Goal: Task Accomplishment & Management: Use online tool/utility

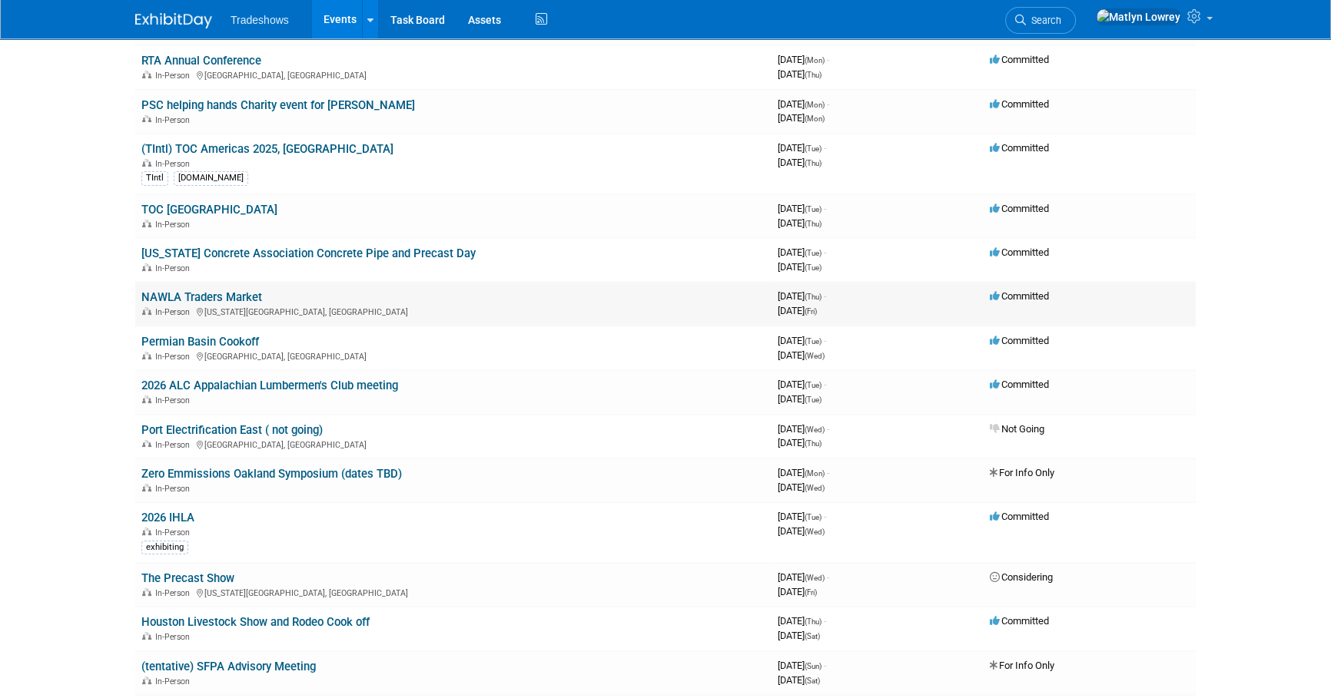
scroll to position [279, 0]
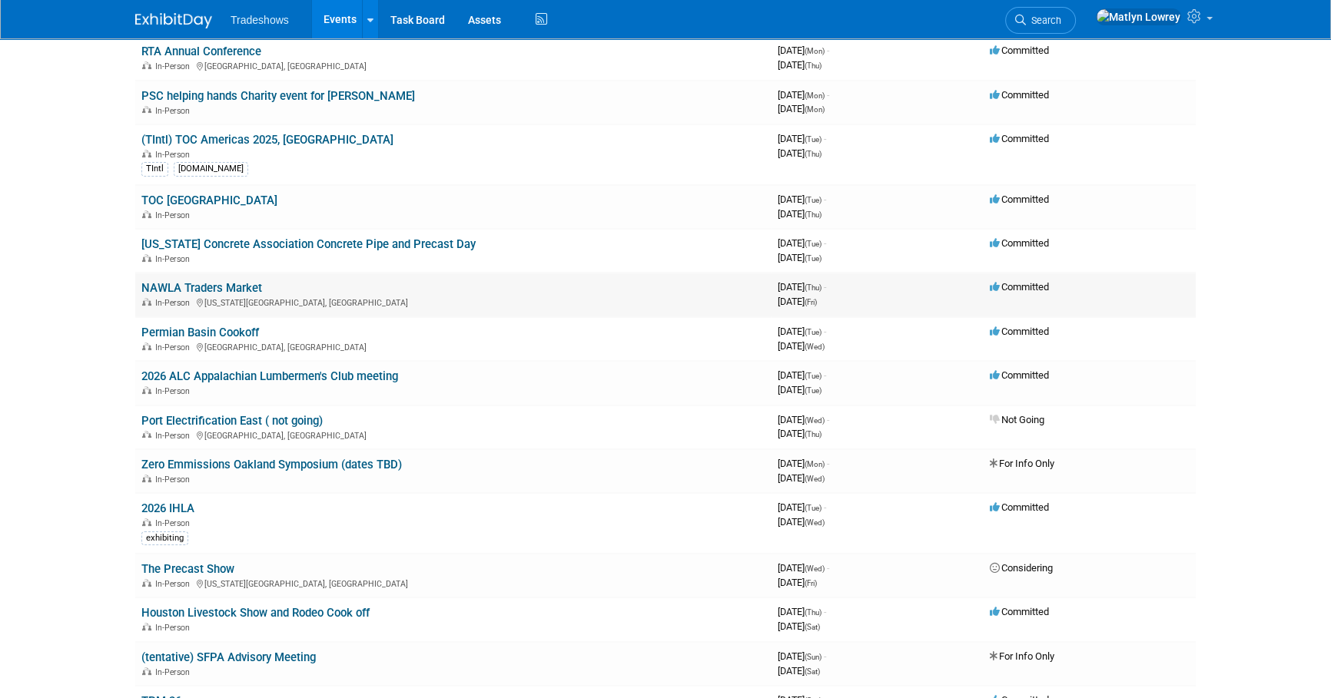
click at [187, 287] on link "NAWLA Traders Market" at bounding box center [201, 288] width 121 height 14
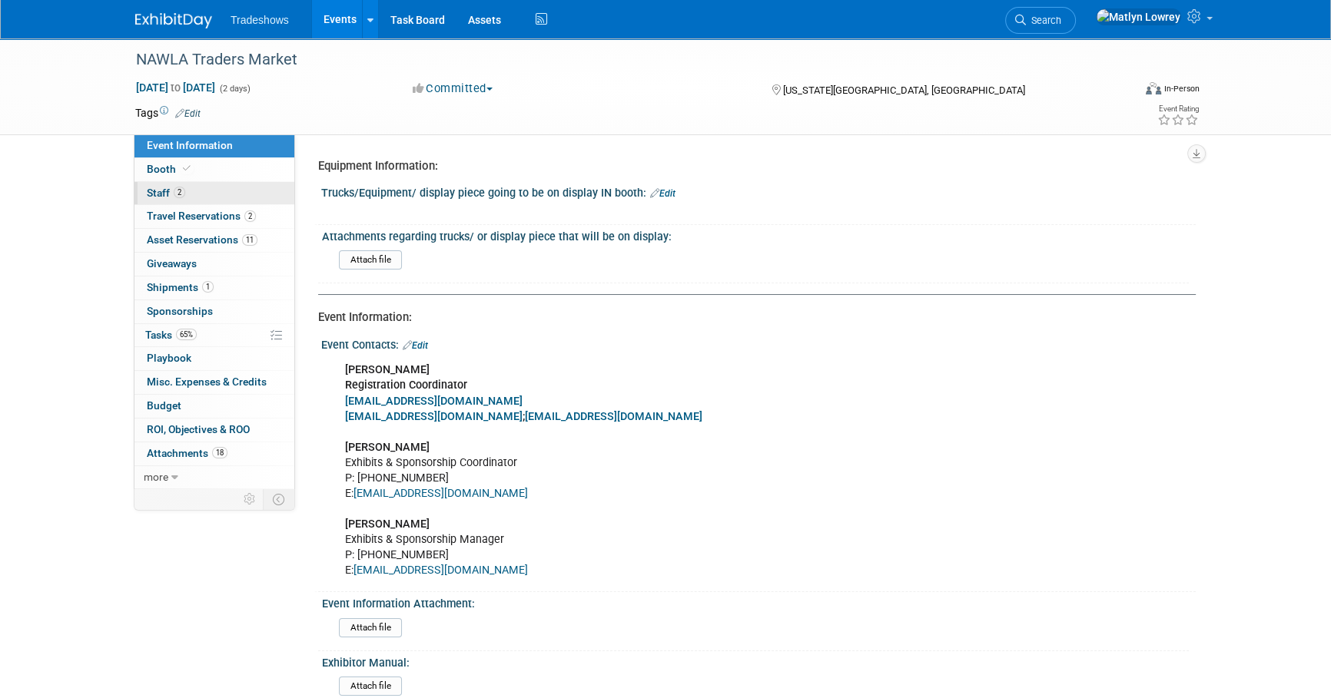
click at [192, 198] on link "2 Staff 2" at bounding box center [214, 193] width 160 height 23
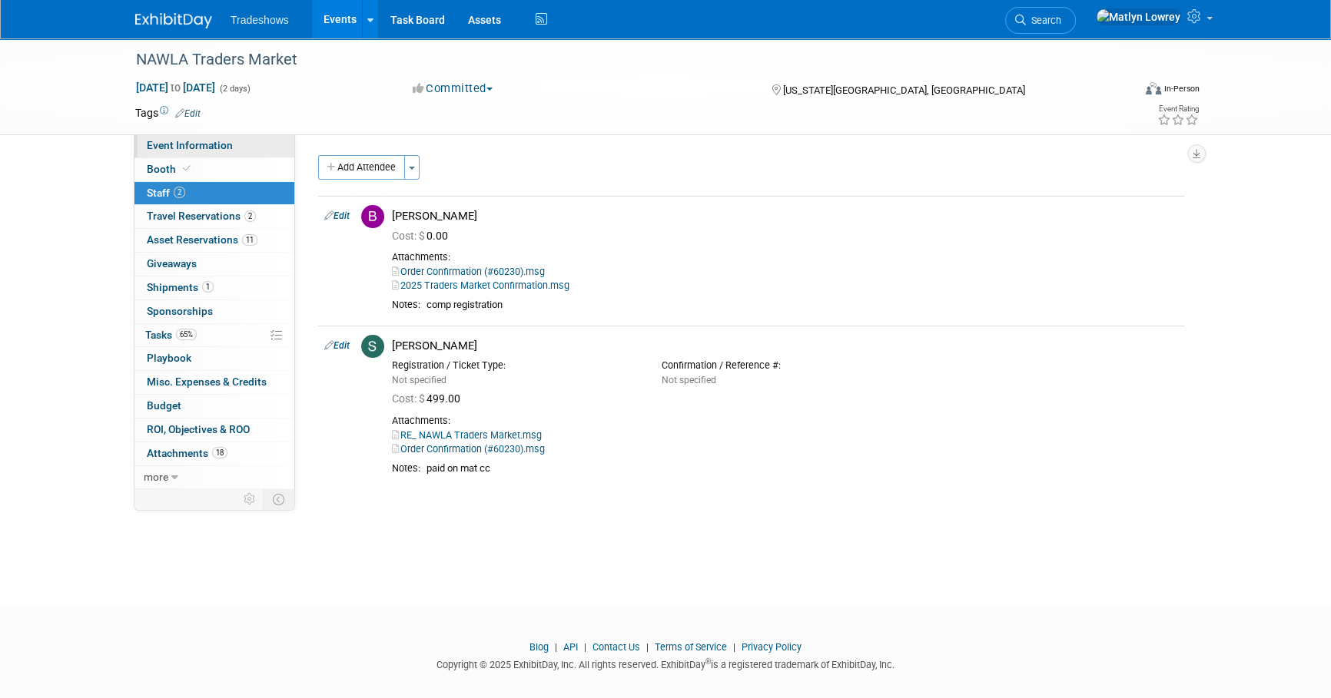
click at [186, 144] on span "Event Information" at bounding box center [190, 145] width 86 height 12
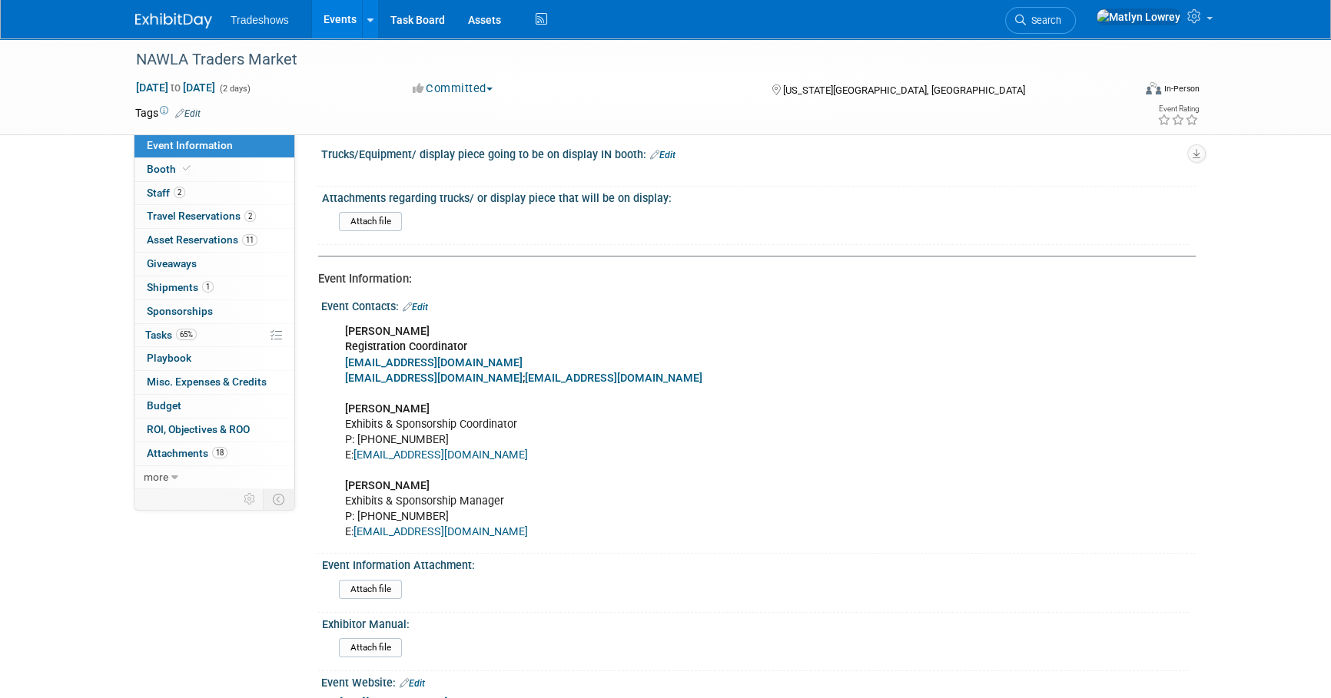
scroll to position [69, 0]
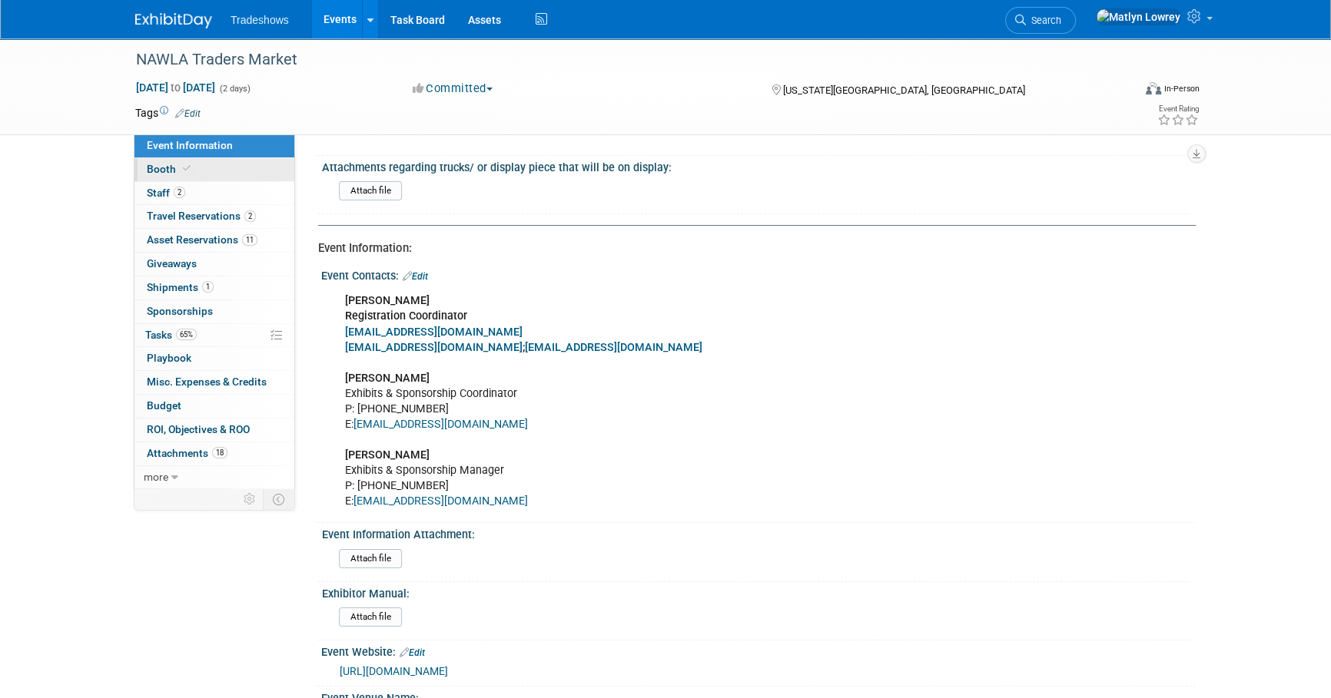
click at [157, 161] on link "Booth" at bounding box center [214, 169] width 160 height 23
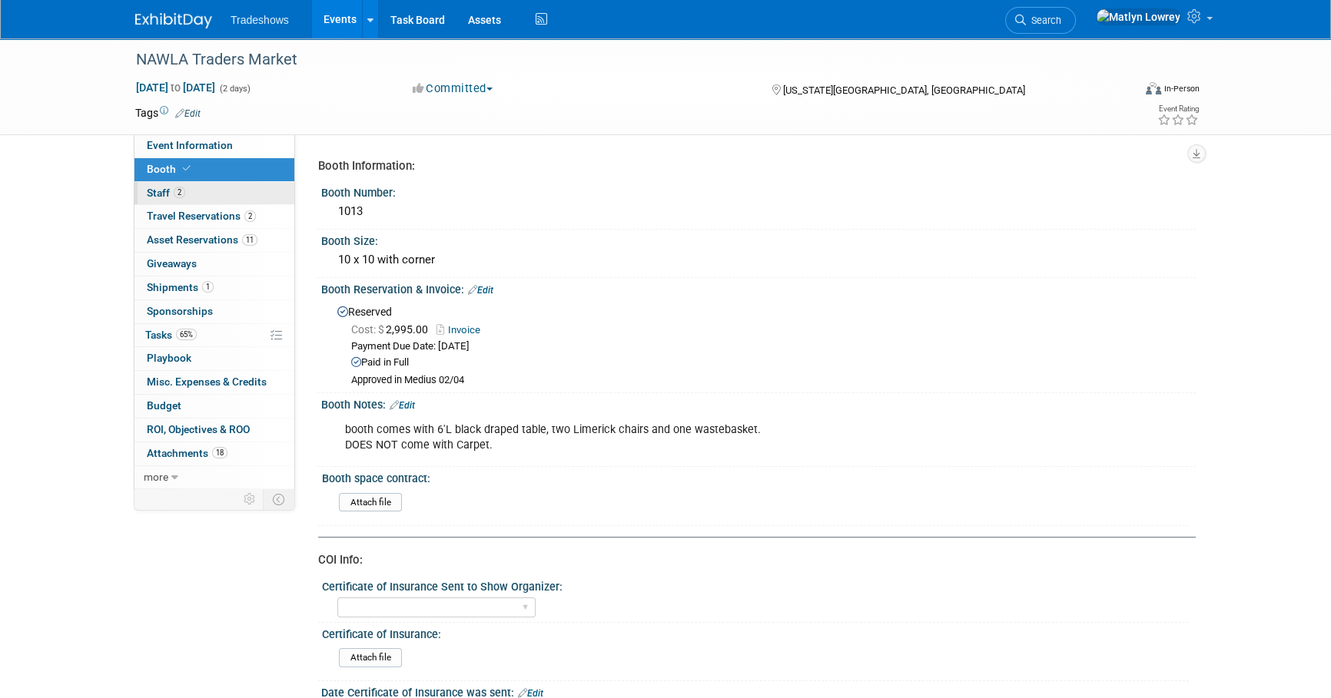
click at [237, 184] on link "2 Staff 2" at bounding box center [214, 193] width 160 height 23
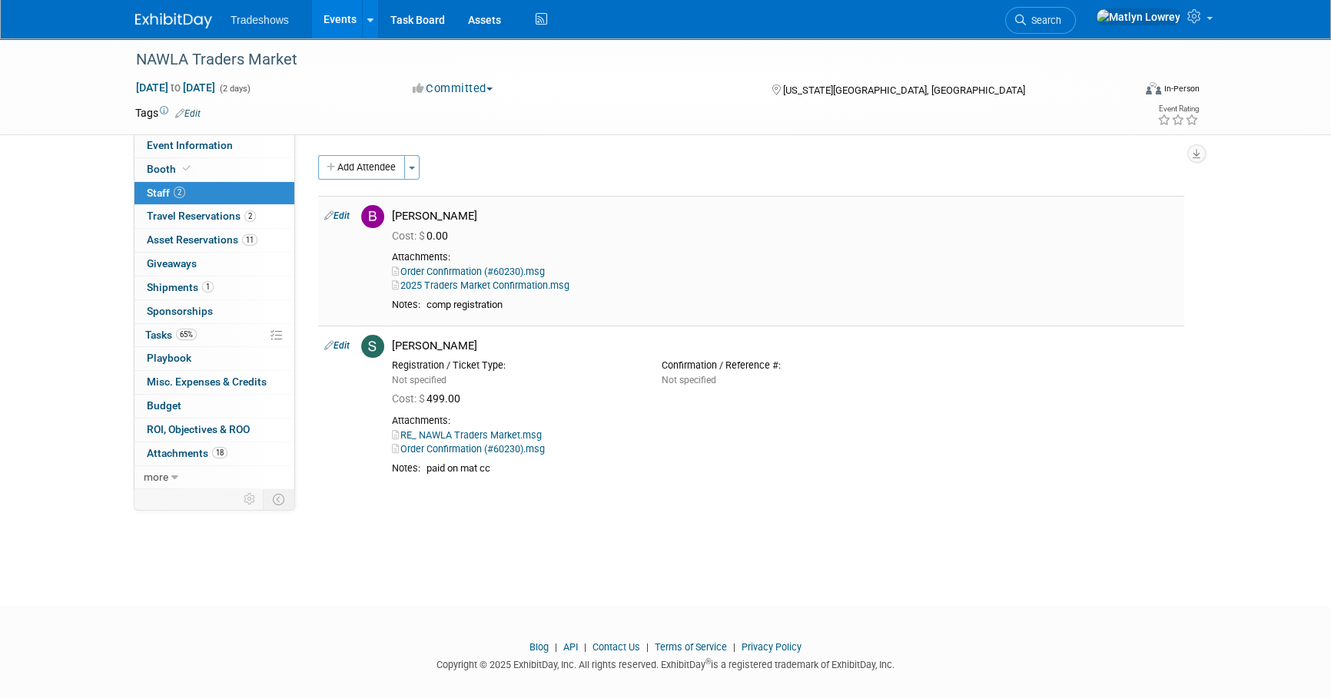
click at [436, 273] on link "Order Confirmation (#60230).msg" at bounding box center [468, 272] width 153 height 12
click at [436, 284] on link "2025 Traders Market Confirmation.msg" at bounding box center [480, 286] width 177 height 12
click at [453, 272] on link "Order Confirmation (#60230).msg" at bounding box center [468, 272] width 153 height 12
click at [173, 333] on span "Tasks 65%" at bounding box center [170, 335] width 51 height 12
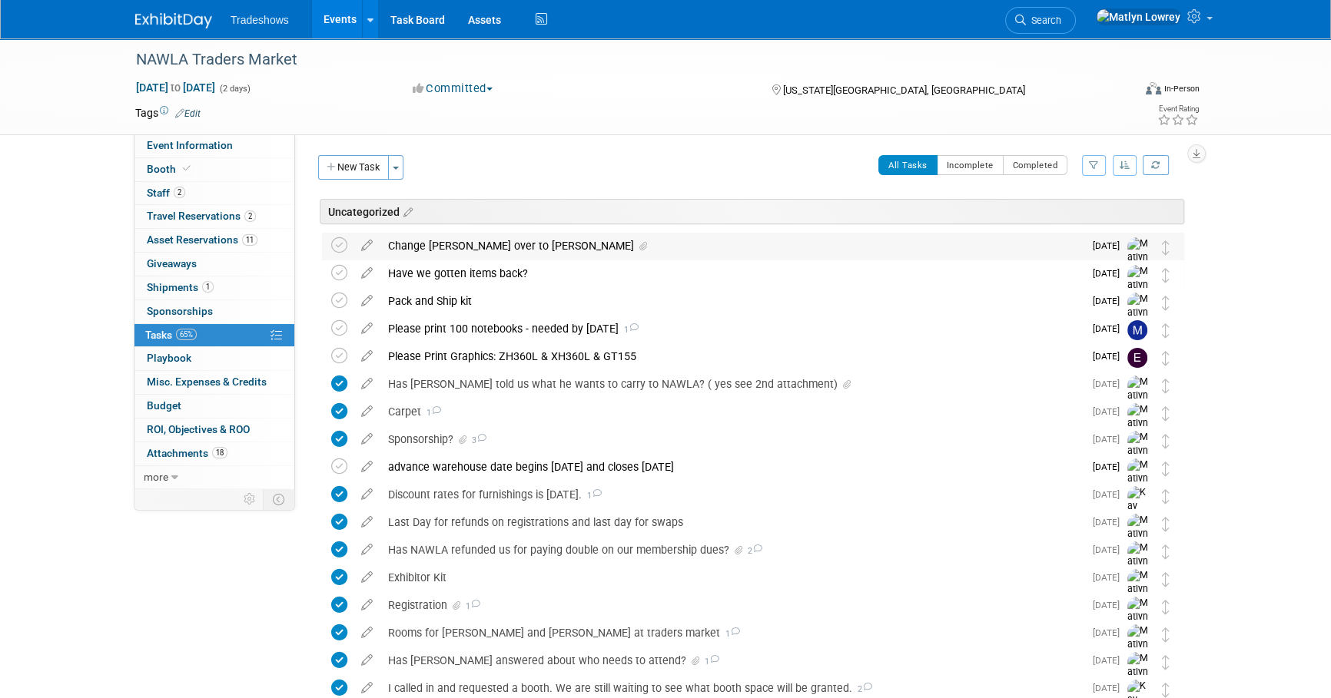
click at [464, 246] on div "Change Barry over to Rob" at bounding box center [731, 246] width 703 height 26
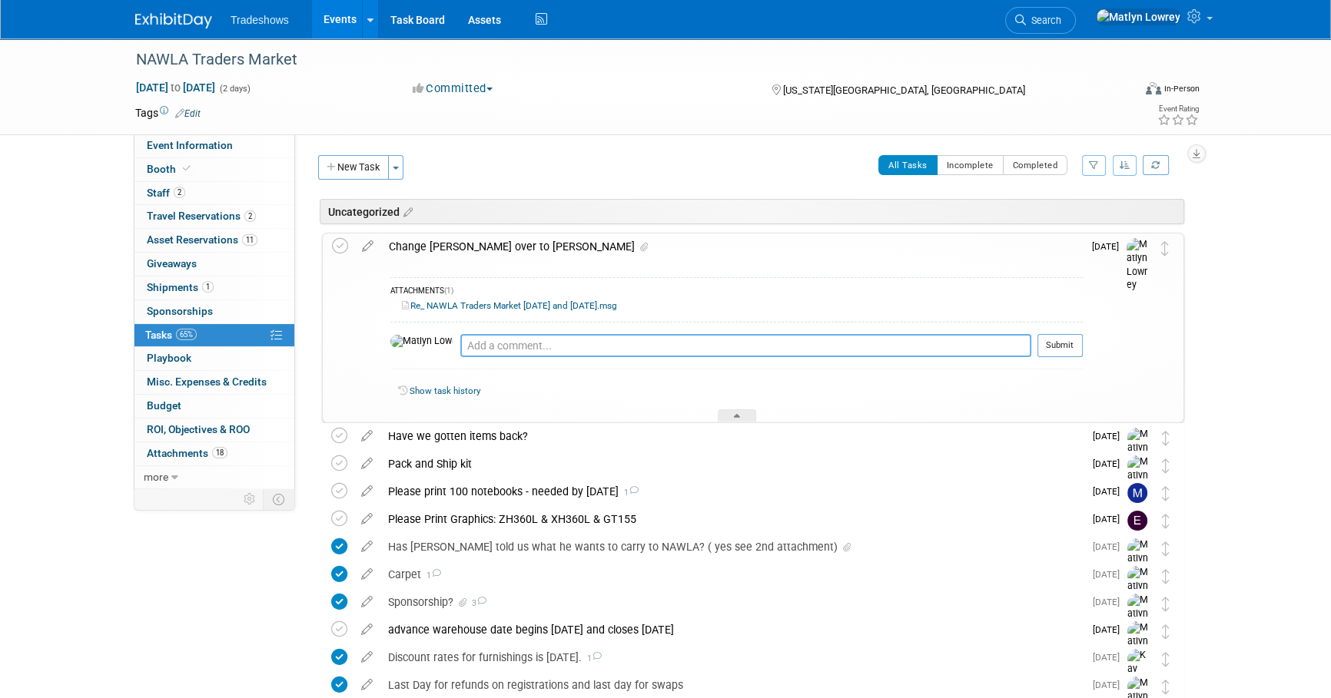
click at [482, 334] on textarea at bounding box center [745, 345] width 571 height 23
type textarea "sent email requesting registration change on 10/09"
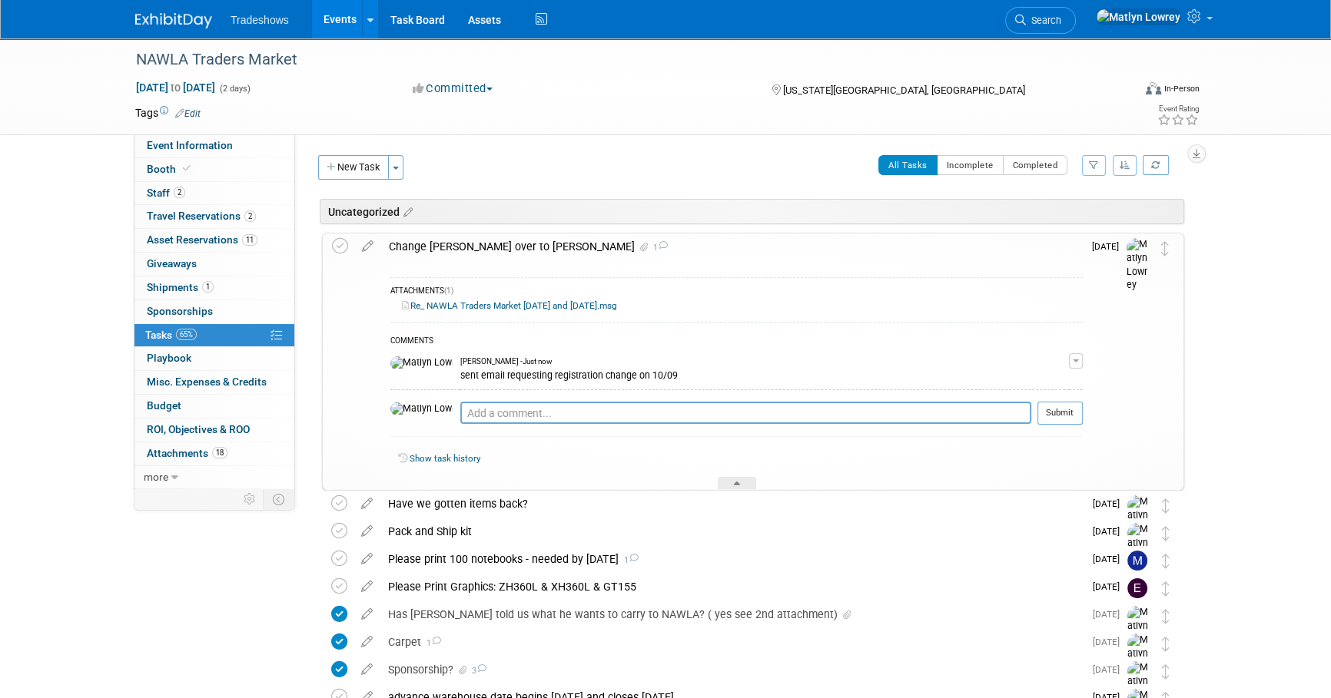
click at [350, 24] on link "Events" at bounding box center [340, 19] width 56 height 38
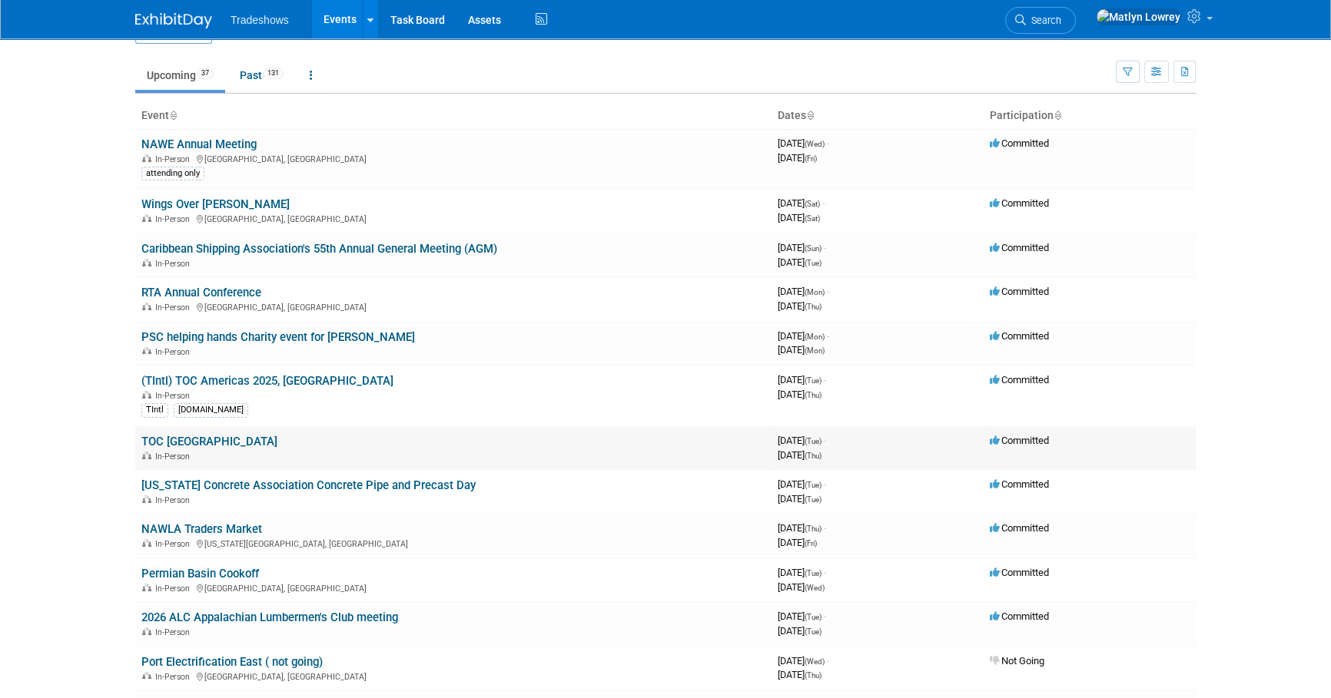
scroll to position [69, 0]
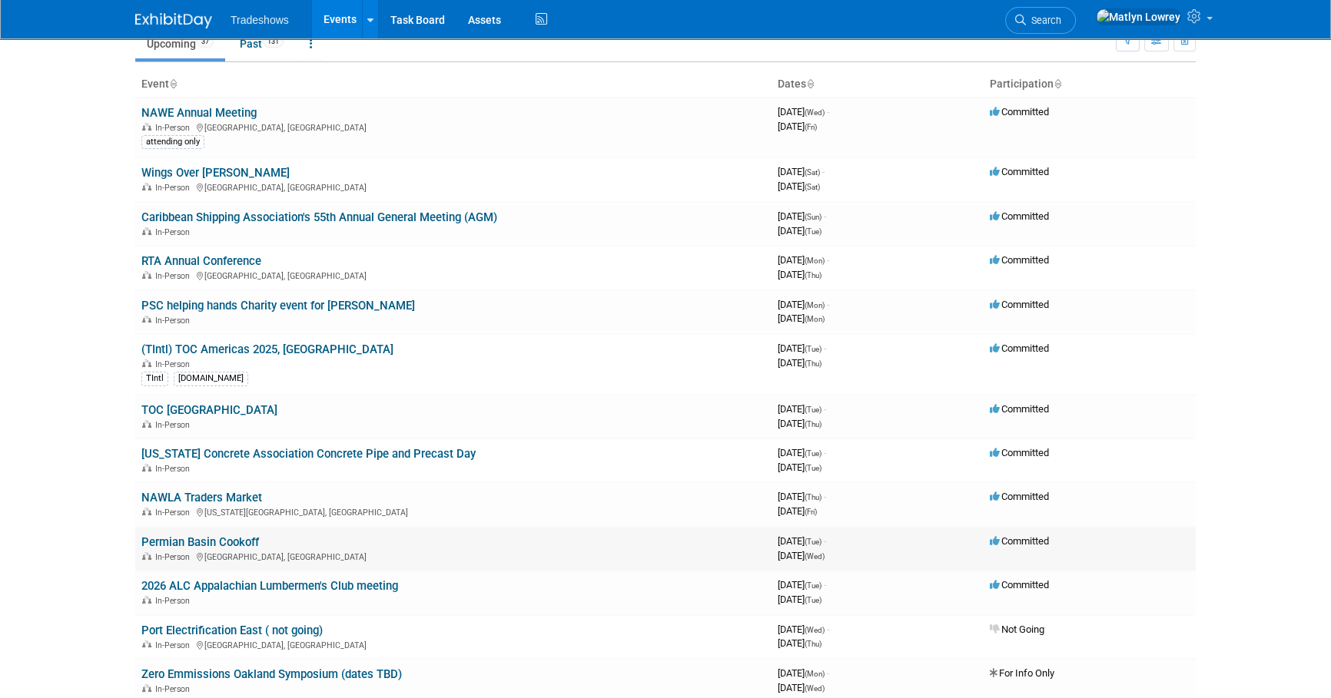
click at [185, 539] on link "Permian Basin Cookoff" at bounding box center [200, 543] width 118 height 14
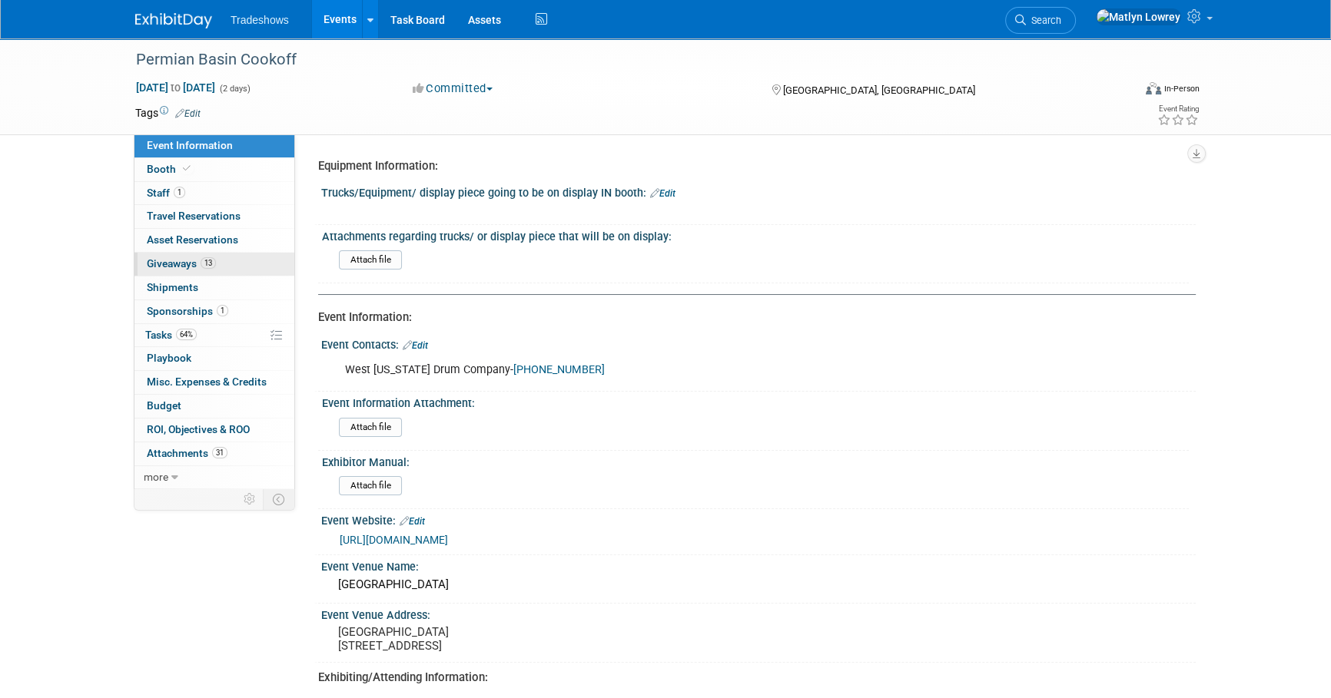
click at [156, 263] on span "Giveaways 13" at bounding box center [181, 263] width 69 height 12
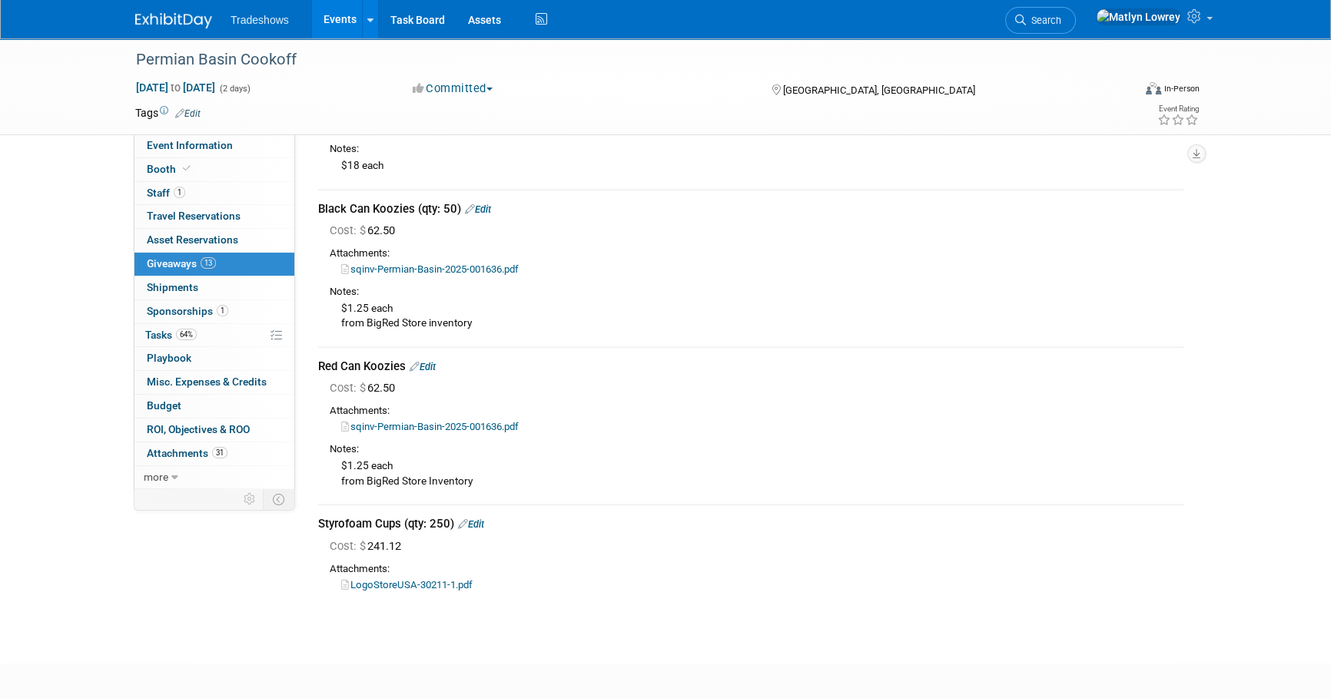
scroll to position [1329, 0]
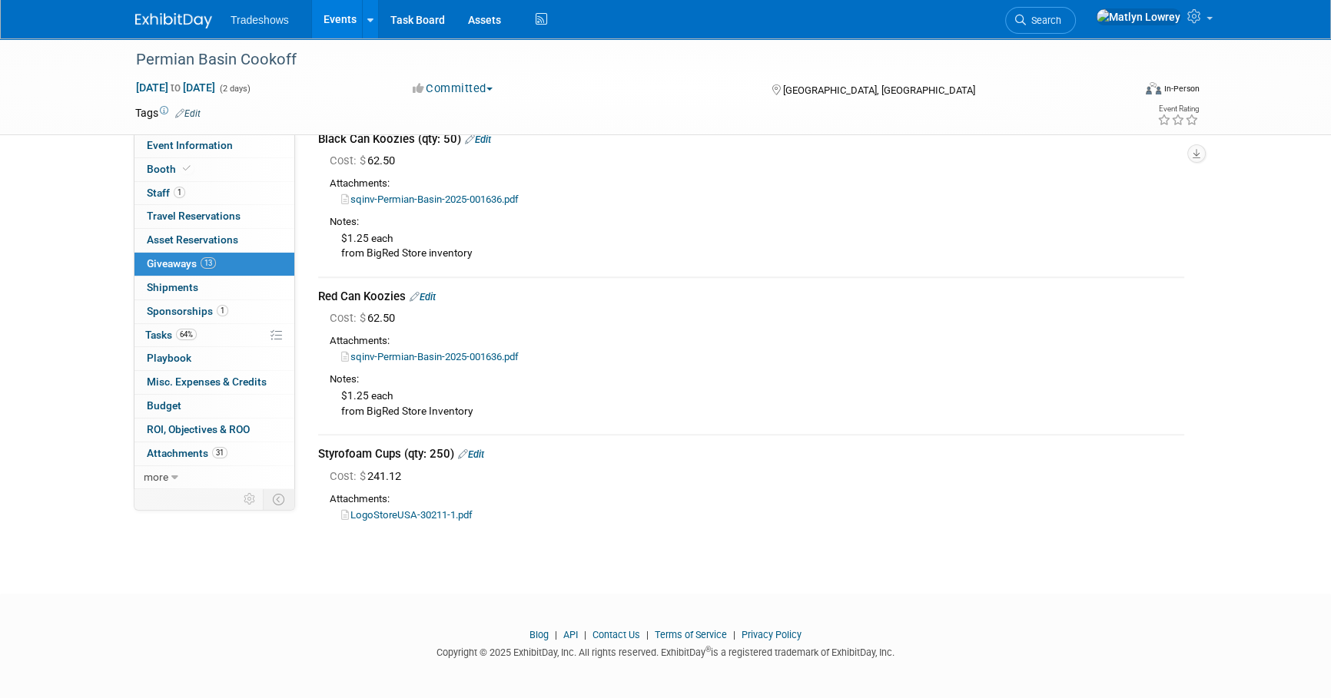
click at [344, 15] on link "Events" at bounding box center [340, 19] width 56 height 38
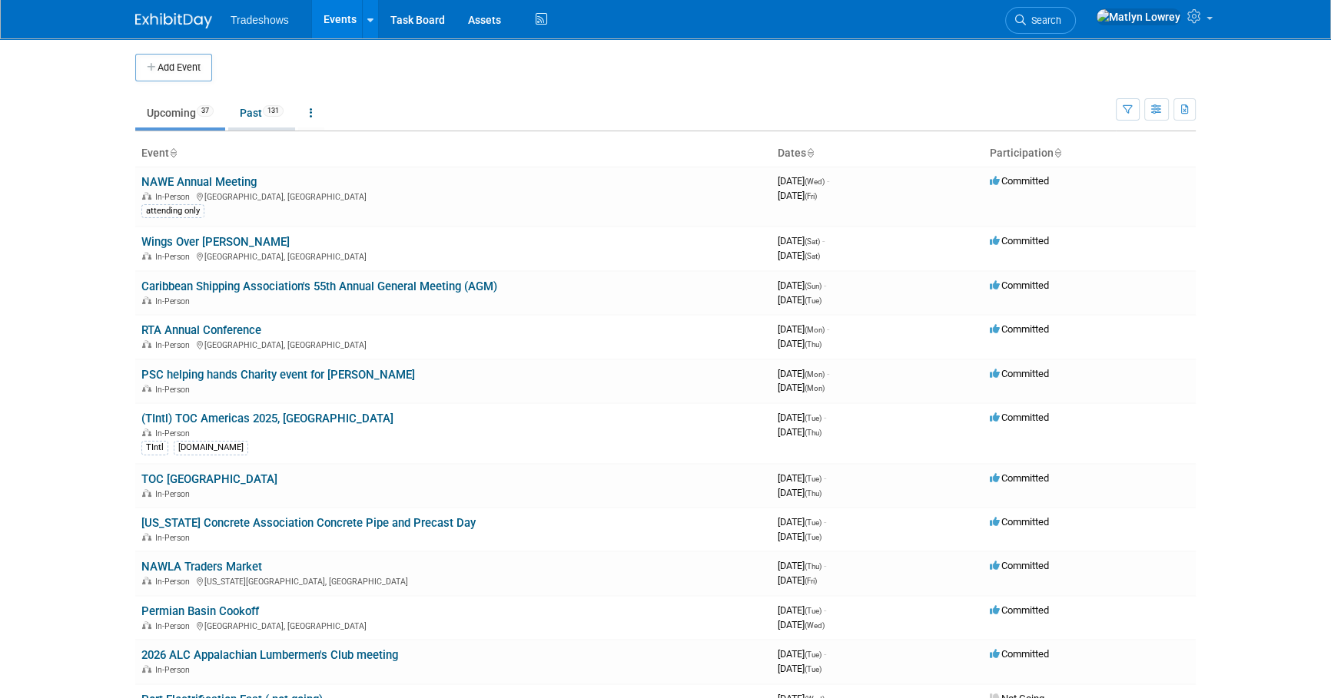
click at [280, 111] on span "131" at bounding box center [273, 111] width 21 height 12
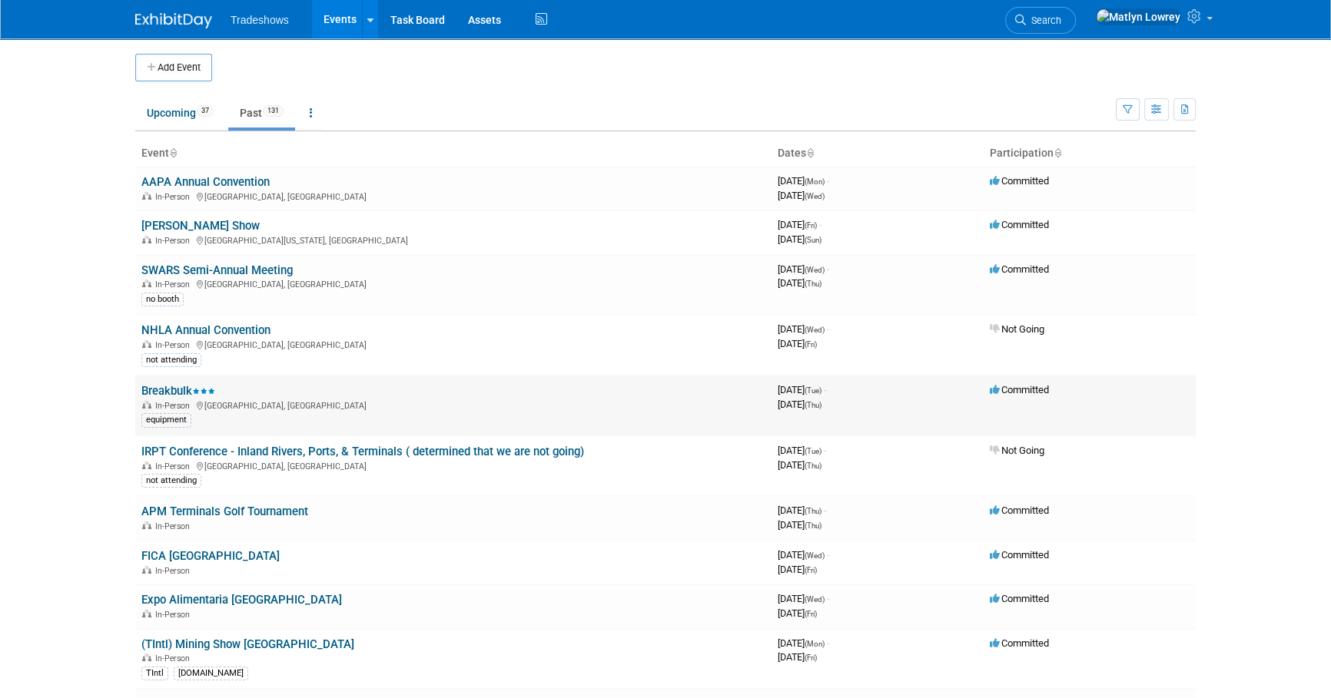
click at [178, 389] on link "Breakbulk" at bounding box center [178, 391] width 74 height 14
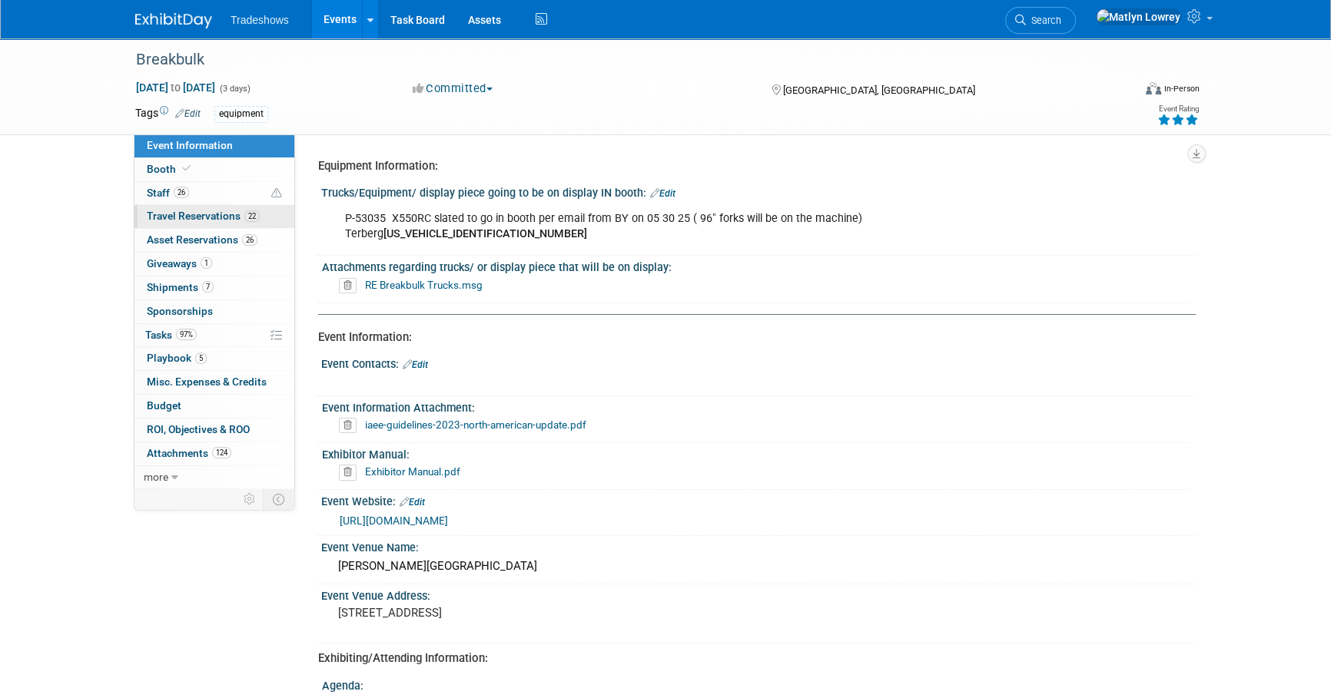
click at [176, 223] on link "22 Travel Reservations 22" at bounding box center [214, 216] width 160 height 23
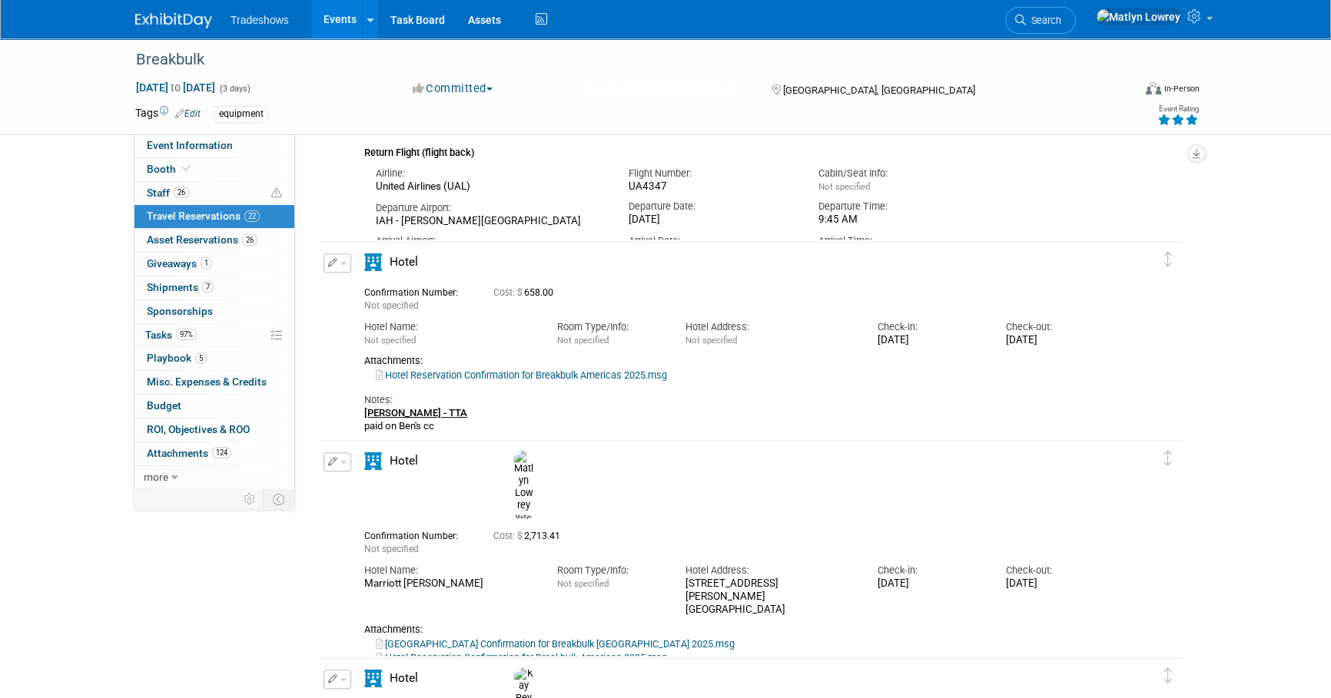
scroll to position [698, 0]
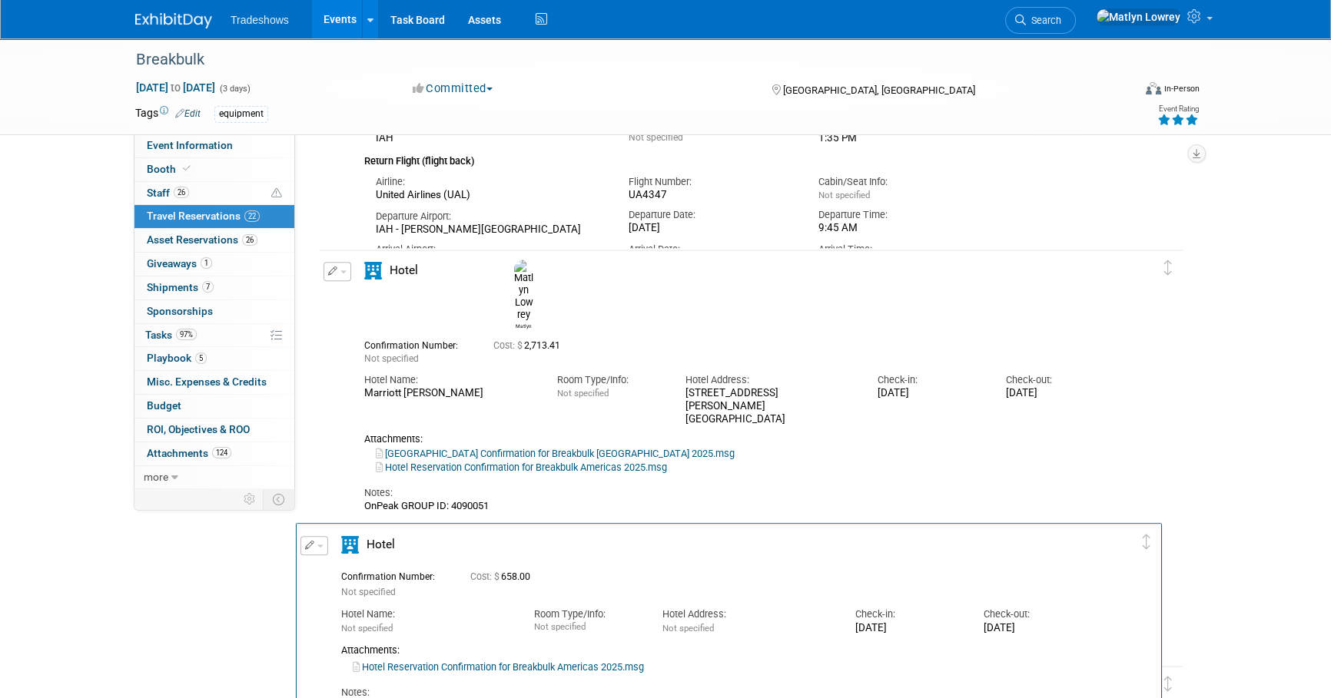
drag, startPoint x: 1162, startPoint y: 268, endPoint x: 1140, endPoint y: 543, distance: 276.0
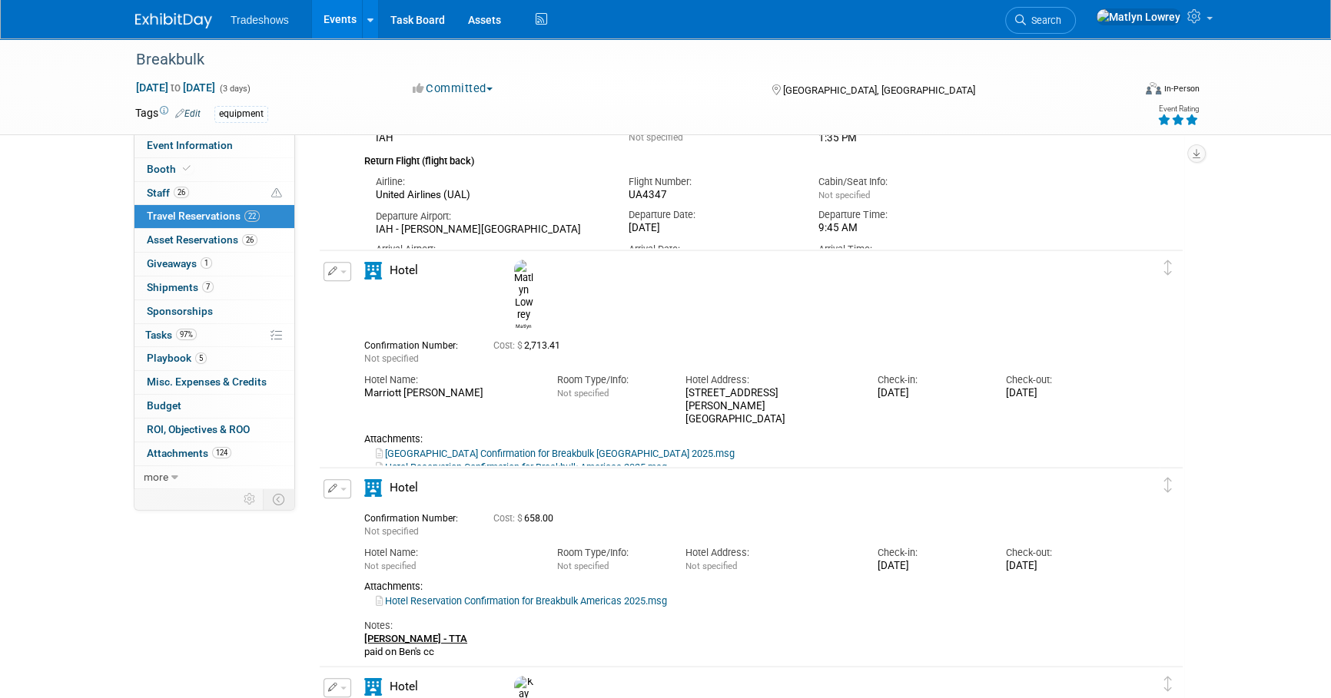
click at [467, 462] on link "Hotel Reservation Confirmation for Breakbulk Americas 2025.msg" at bounding box center [521, 468] width 291 height 12
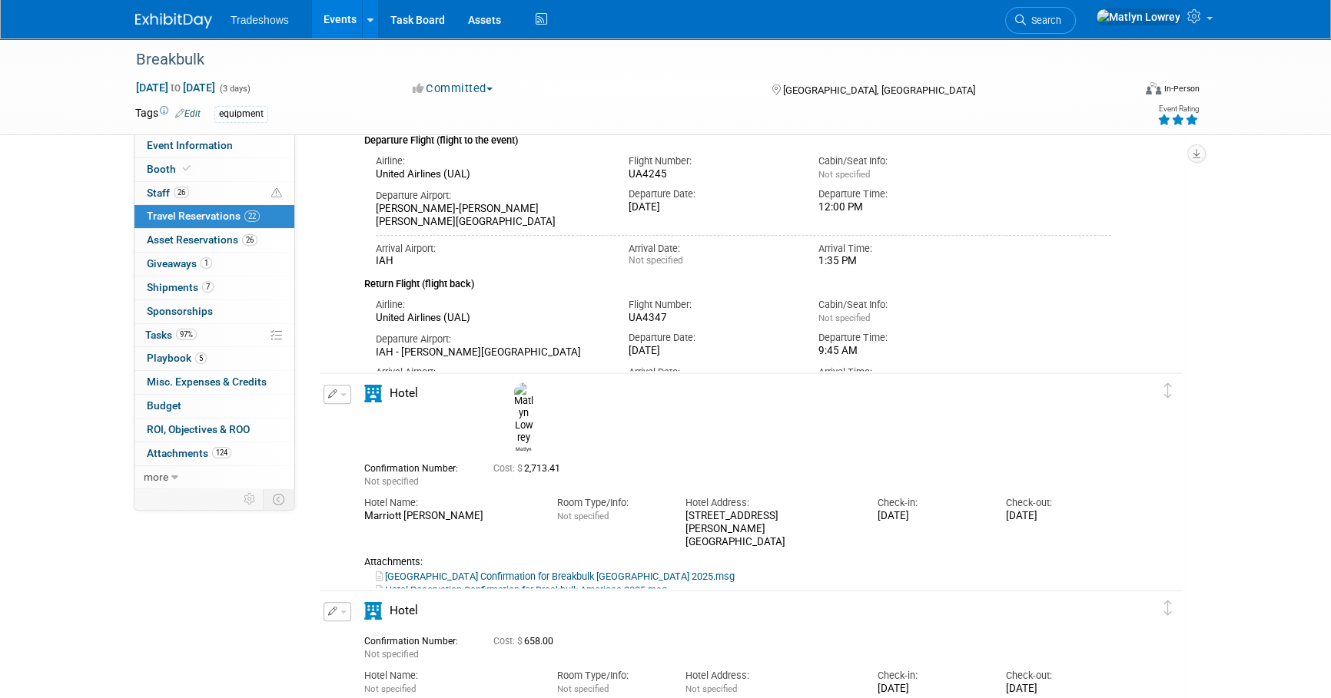
scroll to position [489, 0]
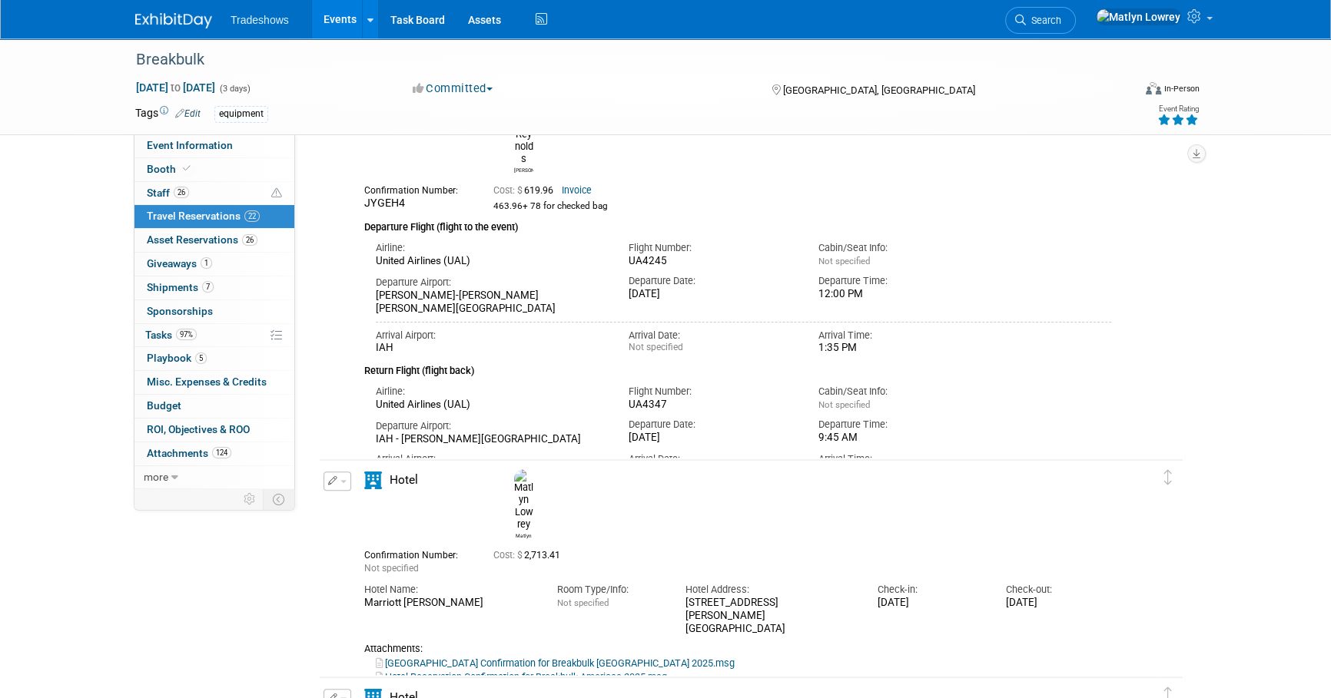
click at [337, 23] on link "Events" at bounding box center [340, 19] width 56 height 38
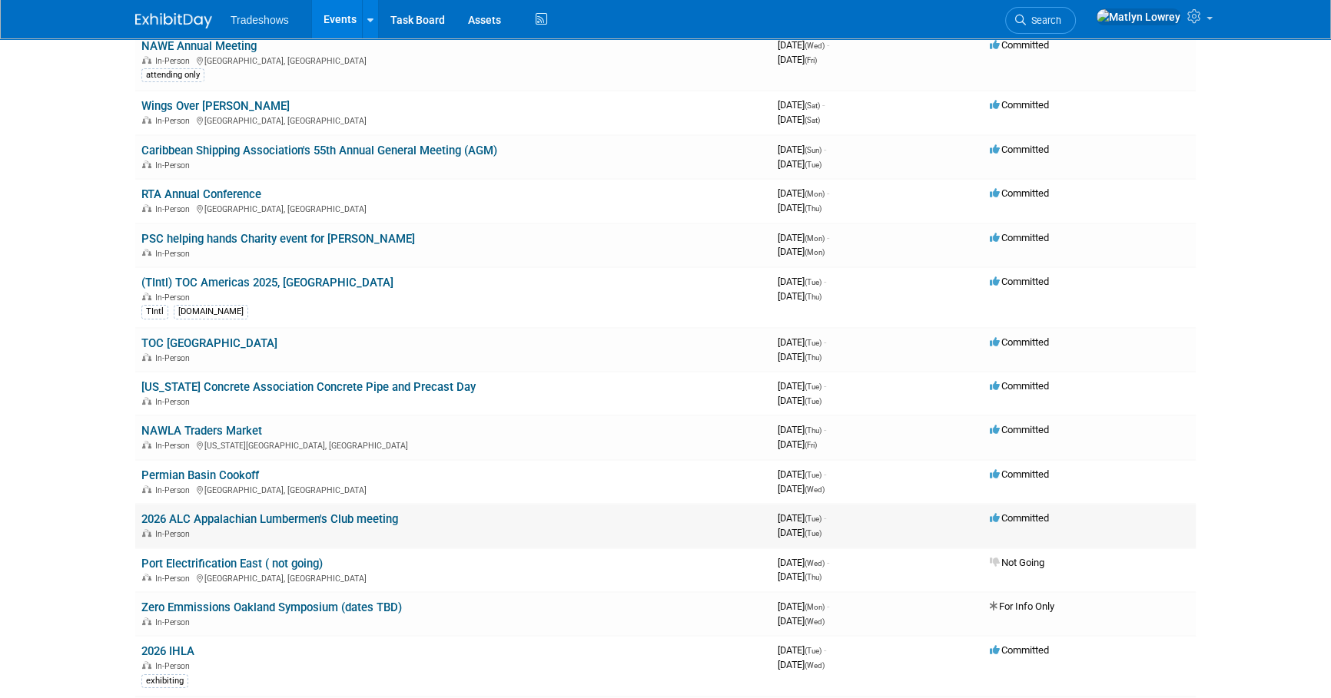
scroll to position [139, 0]
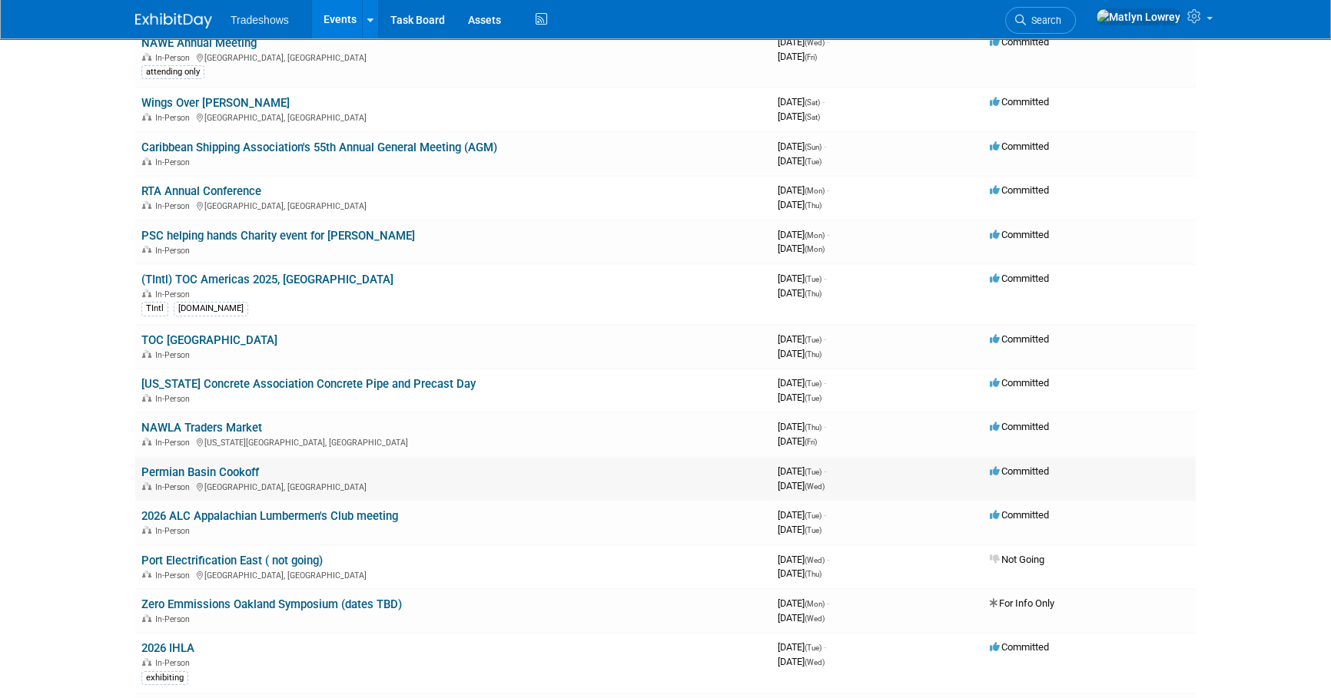
click at [175, 473] on link "Permian Basin Cookoff" at bounding box center [200, 473] width 118 height 14
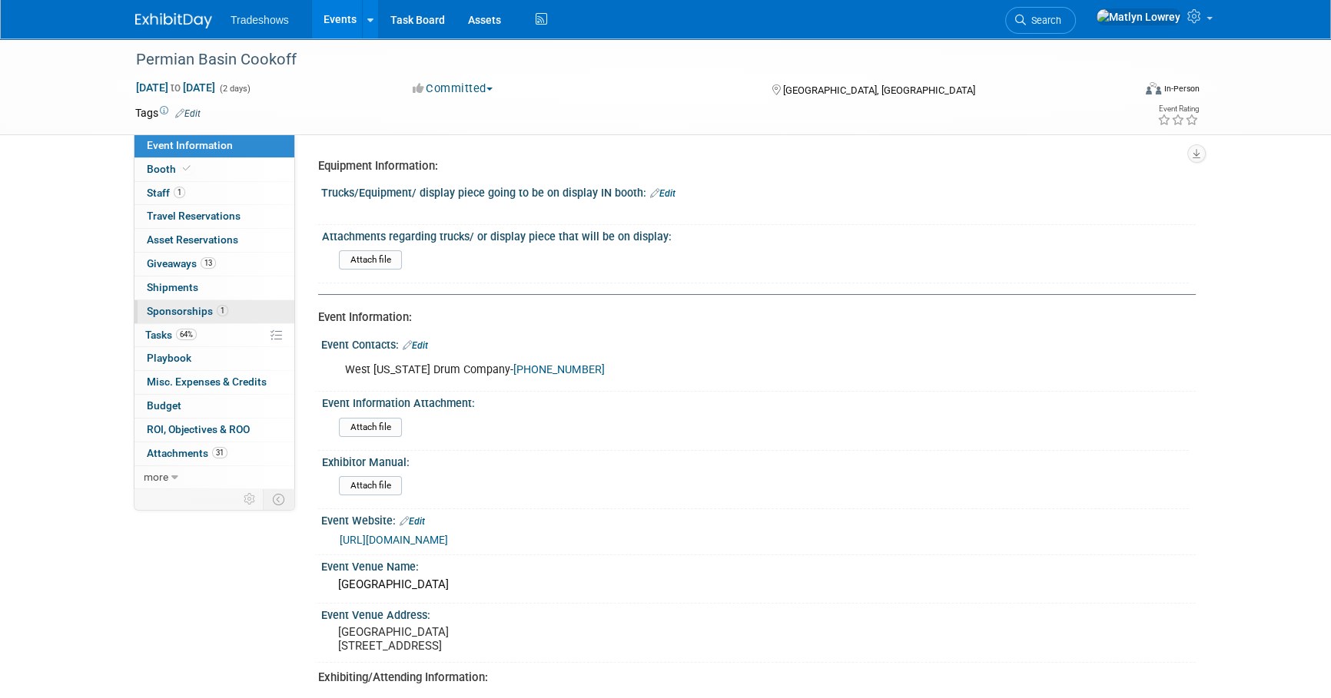
click at [176, 321] on link "1 Sponsorships 1" at bounding box center [214, 311] width 160 height 23
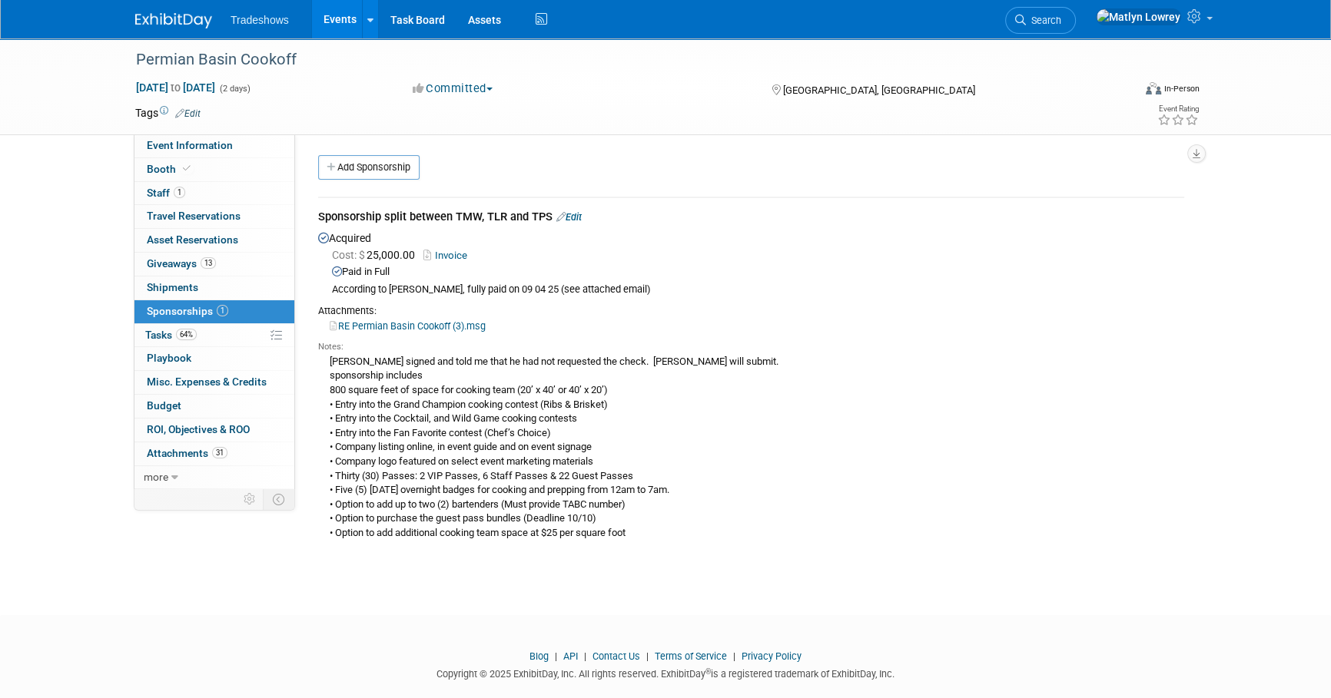
click at [176, 337] on span "Tasks 64%" at bounding box center [170, 335] width 51 height 12
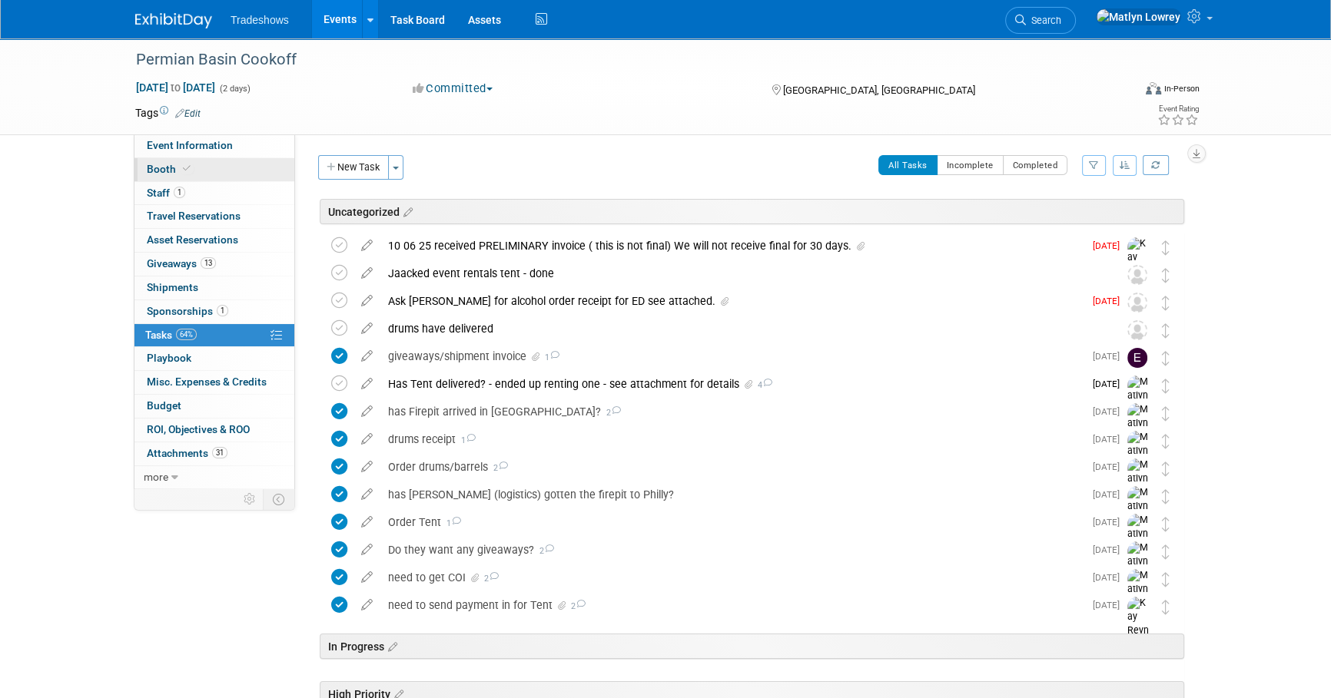
click at [183, 169] on icon at bounding box center [187, 168] width 8 height 8
select select "Certificate of insurance sent"
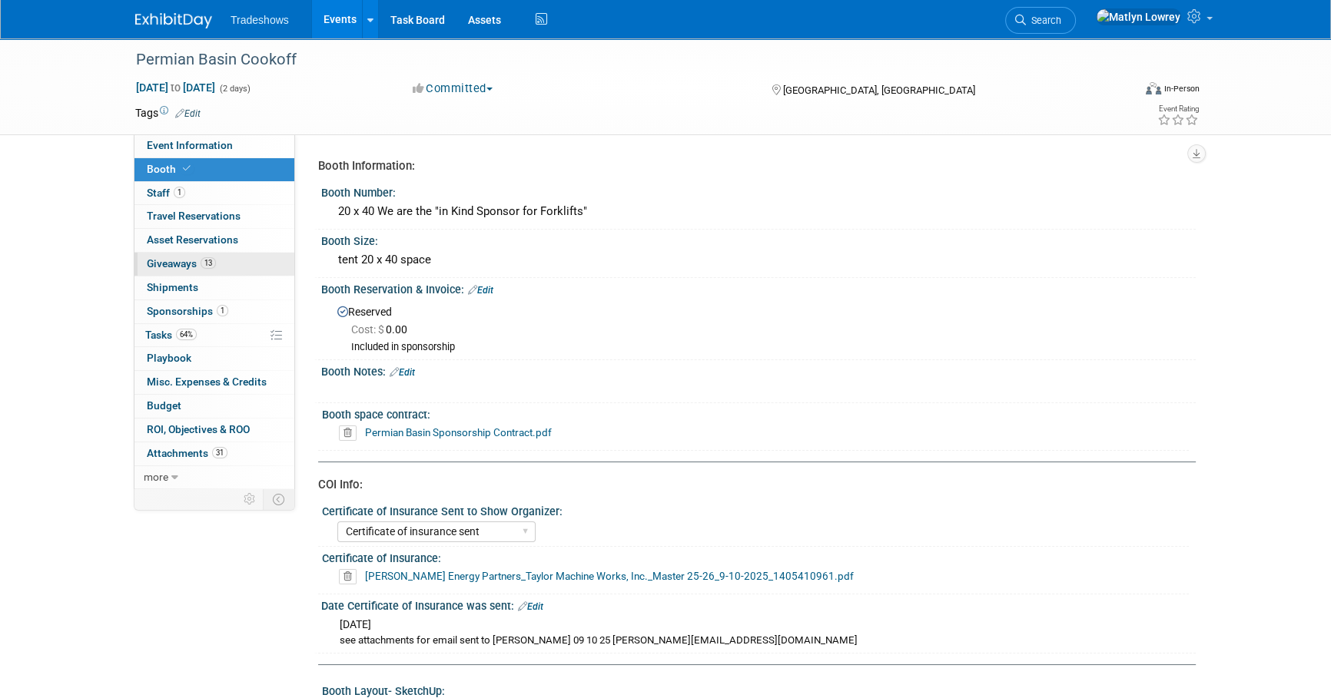
click at [176, 274] on link "13 Giveaways 13" at bounding box center [214, 264] width 160 height 23
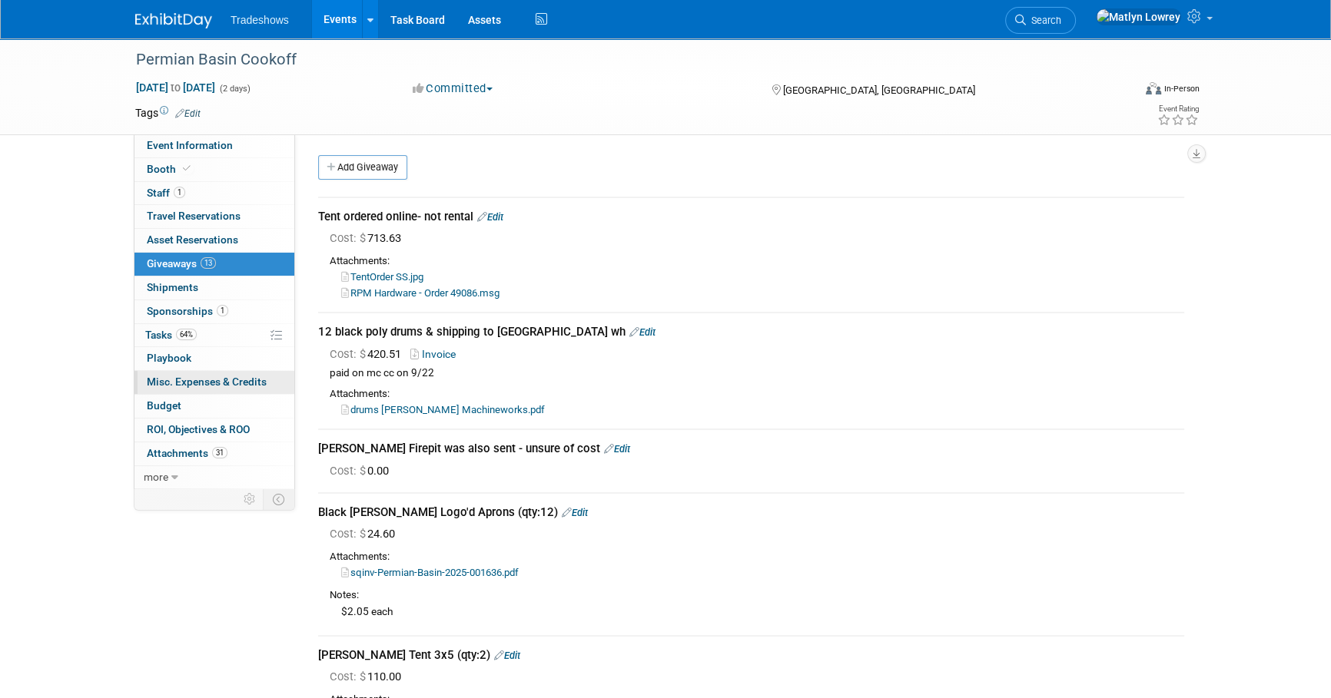
click at [197, 383] on span "Misc. Expenses & Credits 0" at bounding box center [207, 382] width 120 height 12
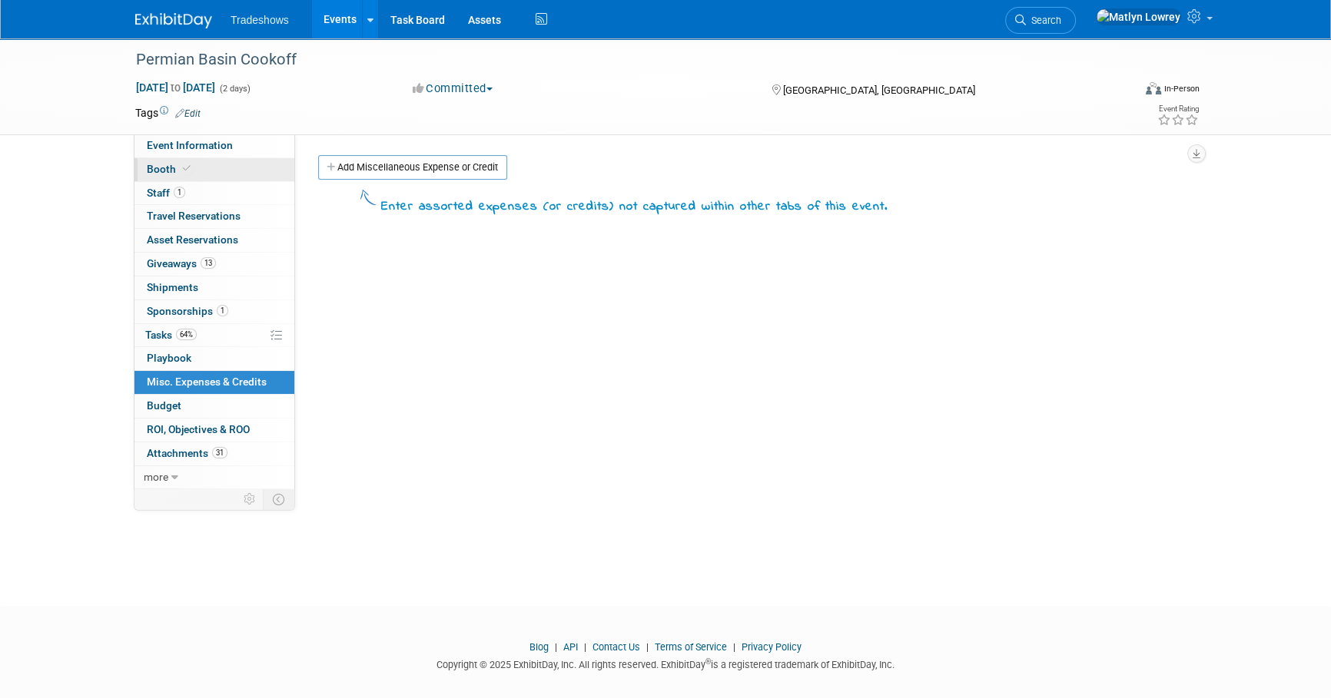
click at [187, 167] on icon at bounding box center [187, 168] width 8 height 8
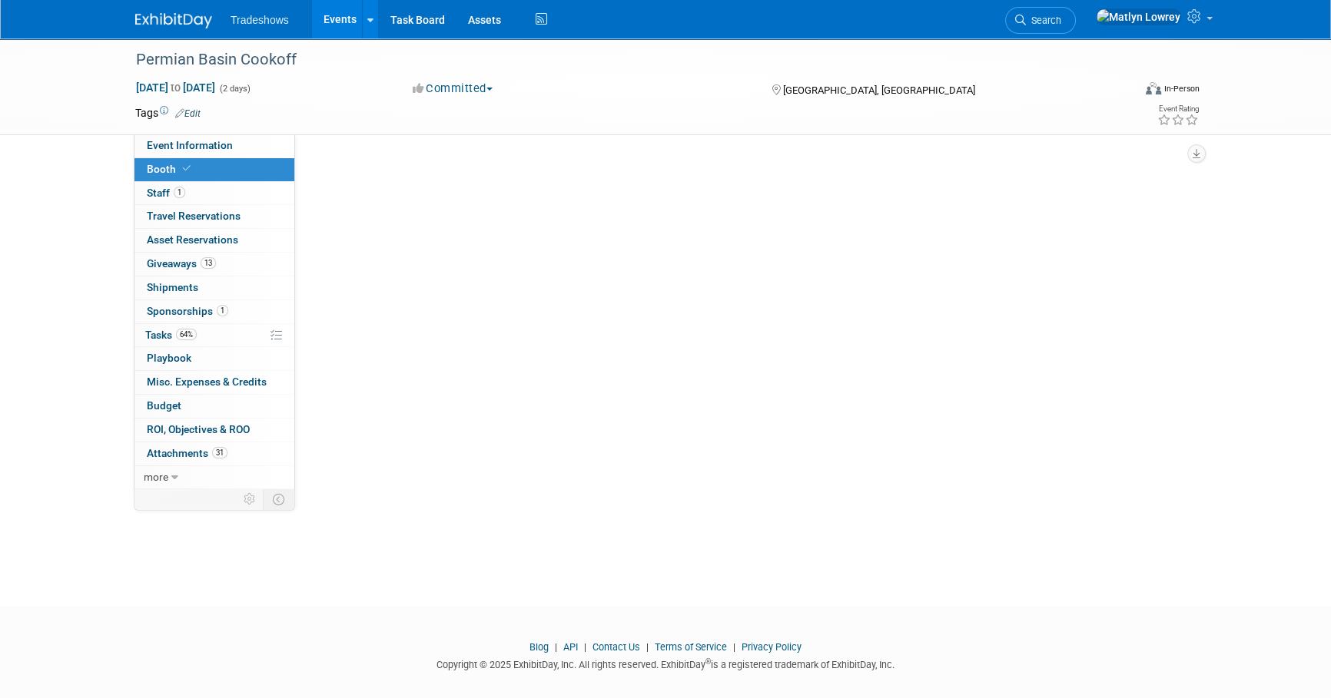
select select "Certificate of insurance sent"
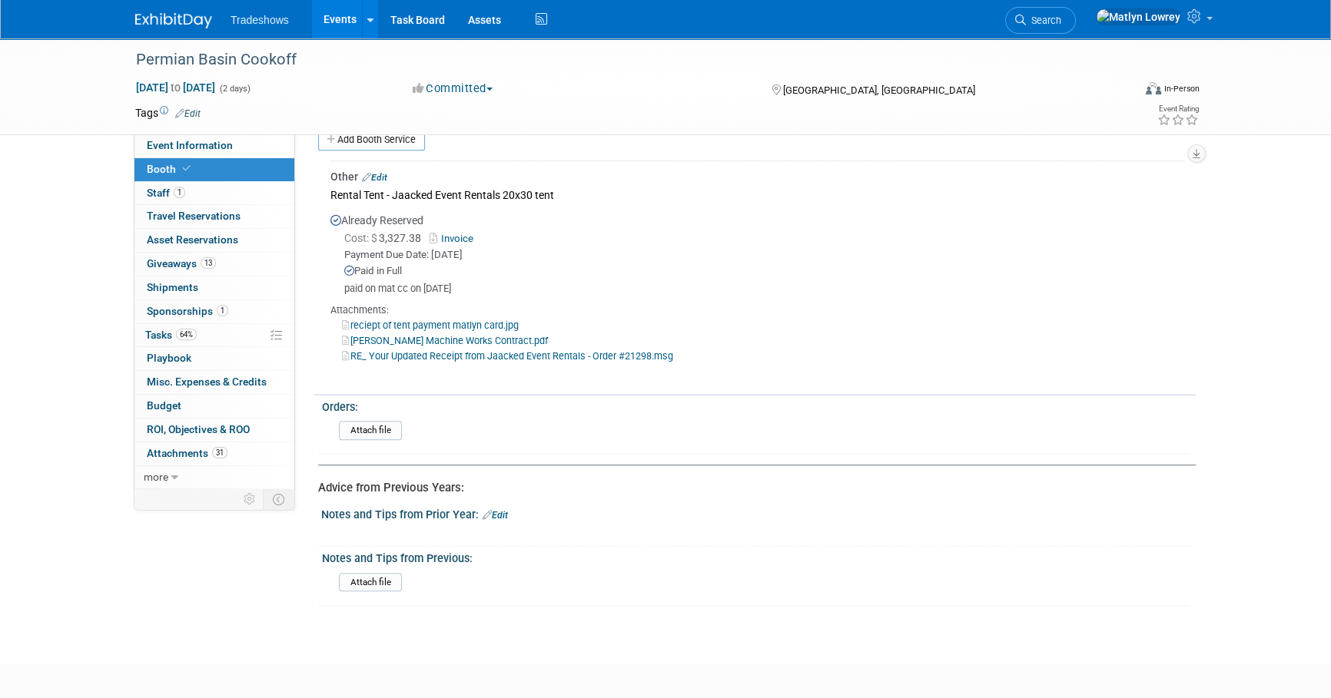
scroll to position [907, 0]
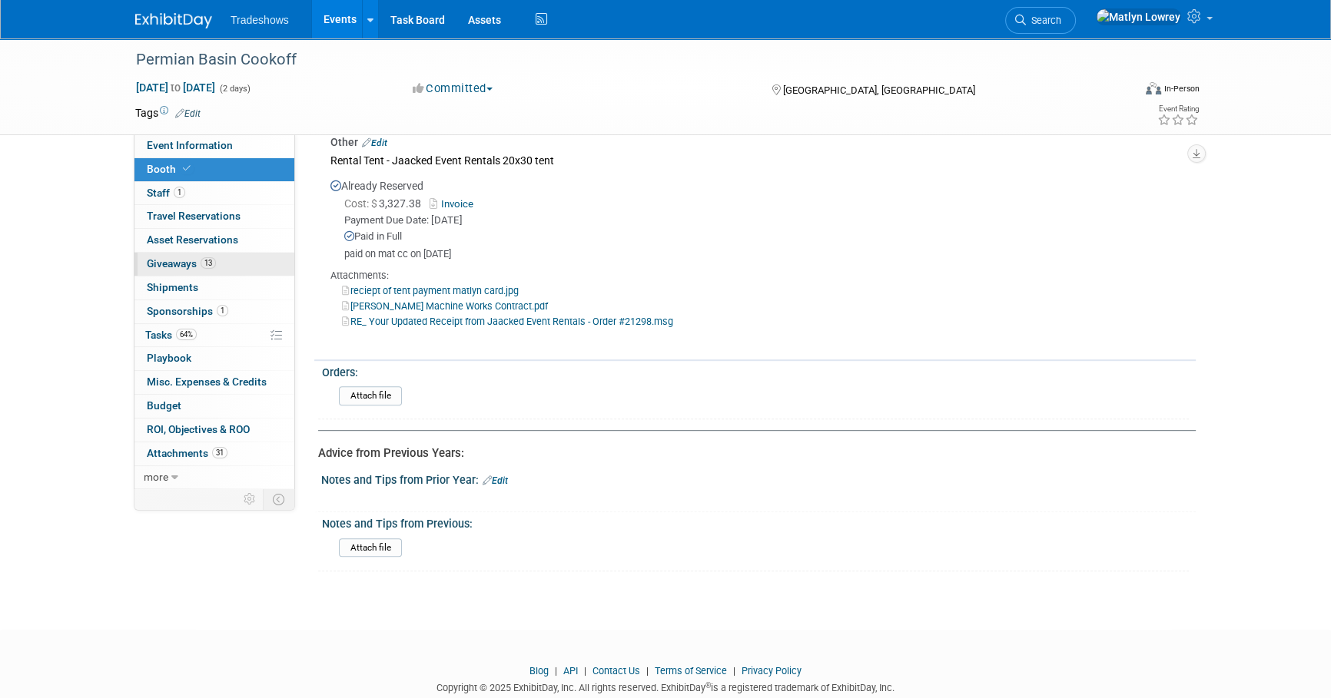
click at [170, 270] on link "13 Giveaways 13" at bounding box center [214, 264] width 160 height 23
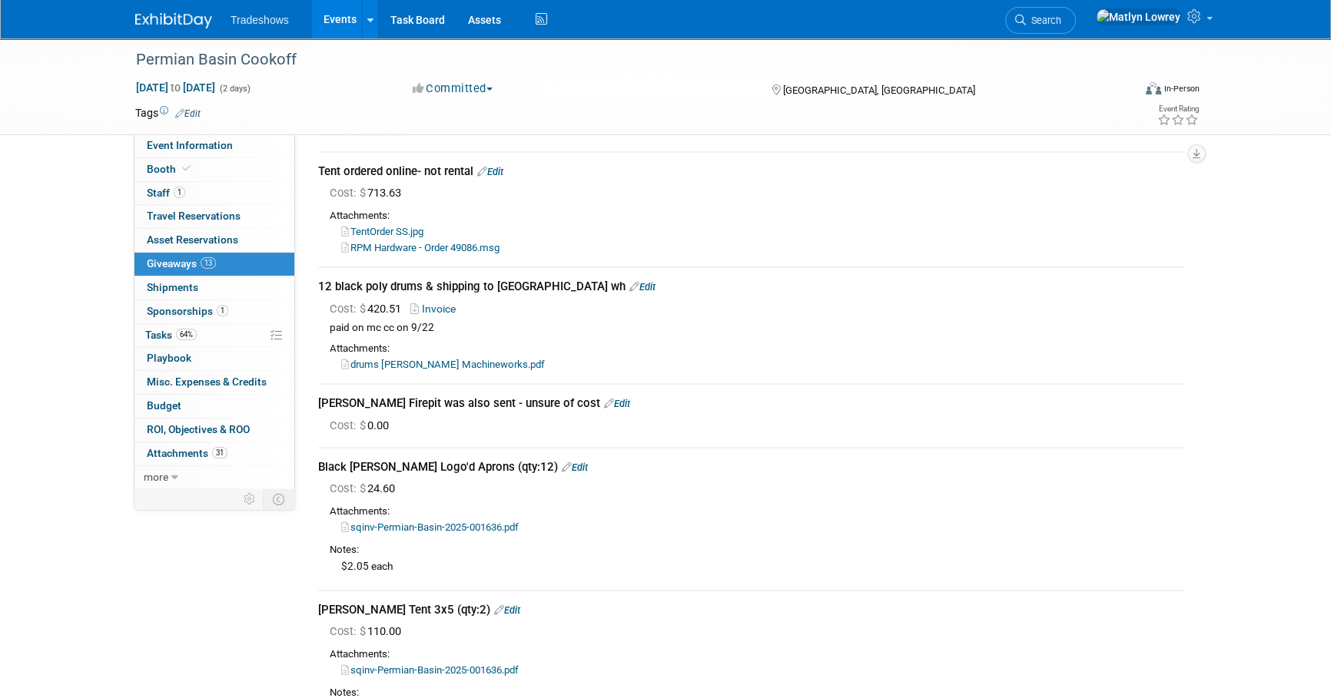
scroll to position [69, 0]
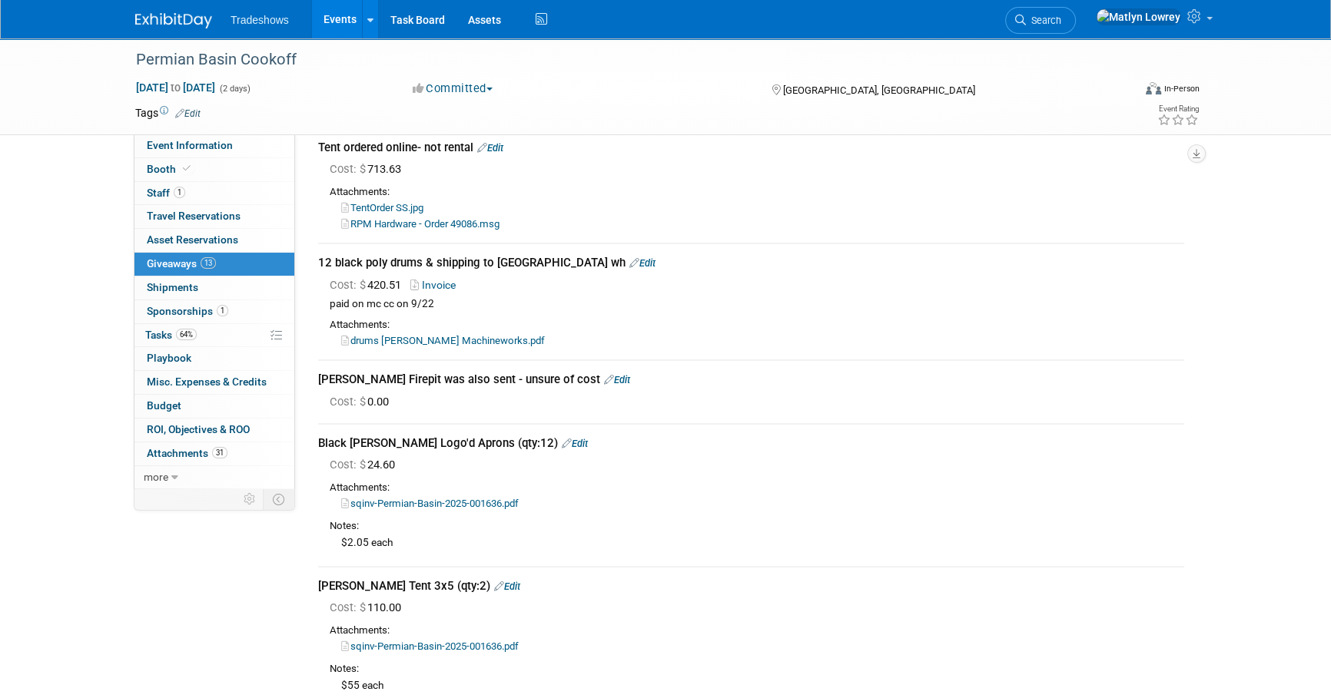
click at [433, 337] on link "drums Taylor Machineworks.pdf" at bounding box center [443, 341] width 204 height 12
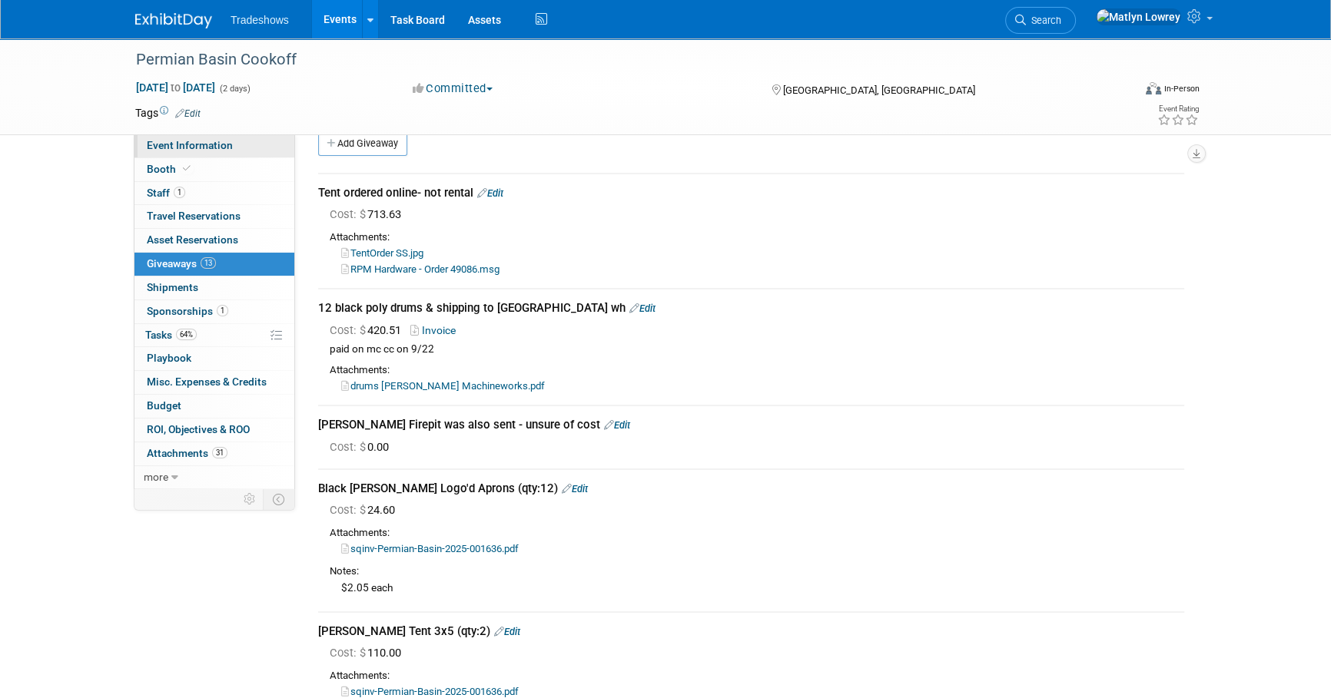
scroll to position [0, 0]
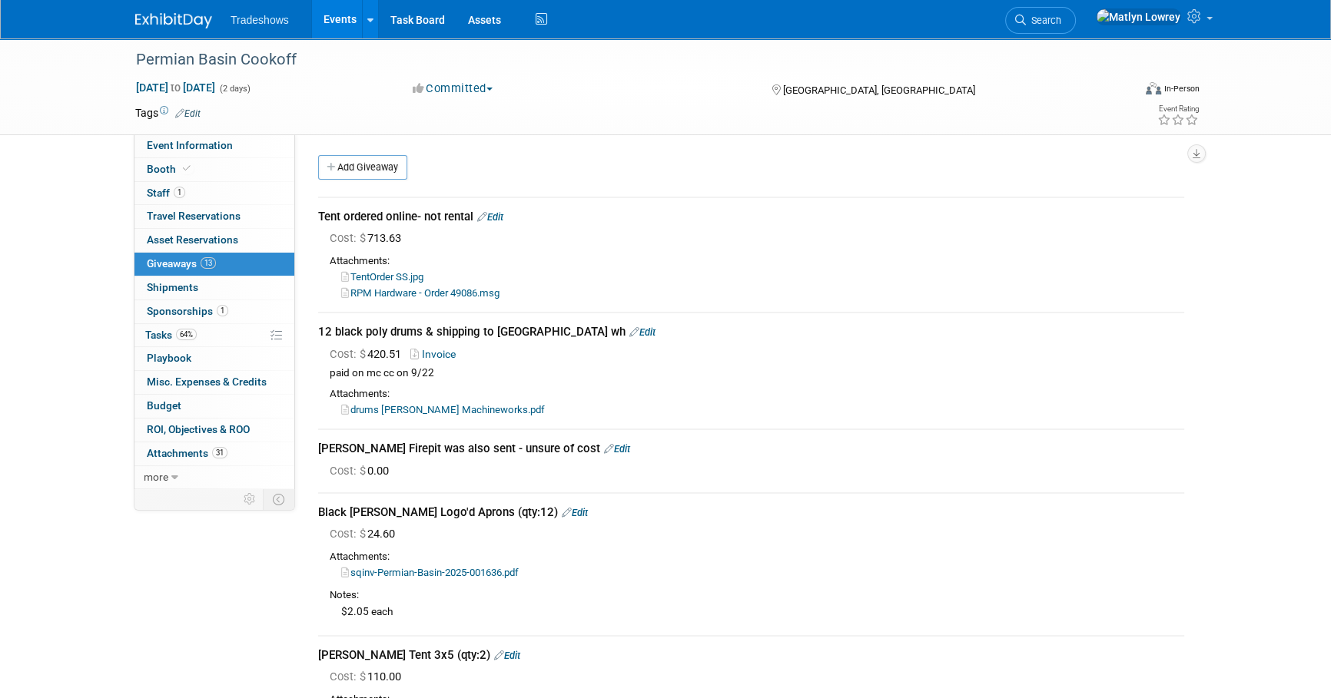
click at [330, 33] on link "Events" at bounding box center [340, 19] width 56 height 38
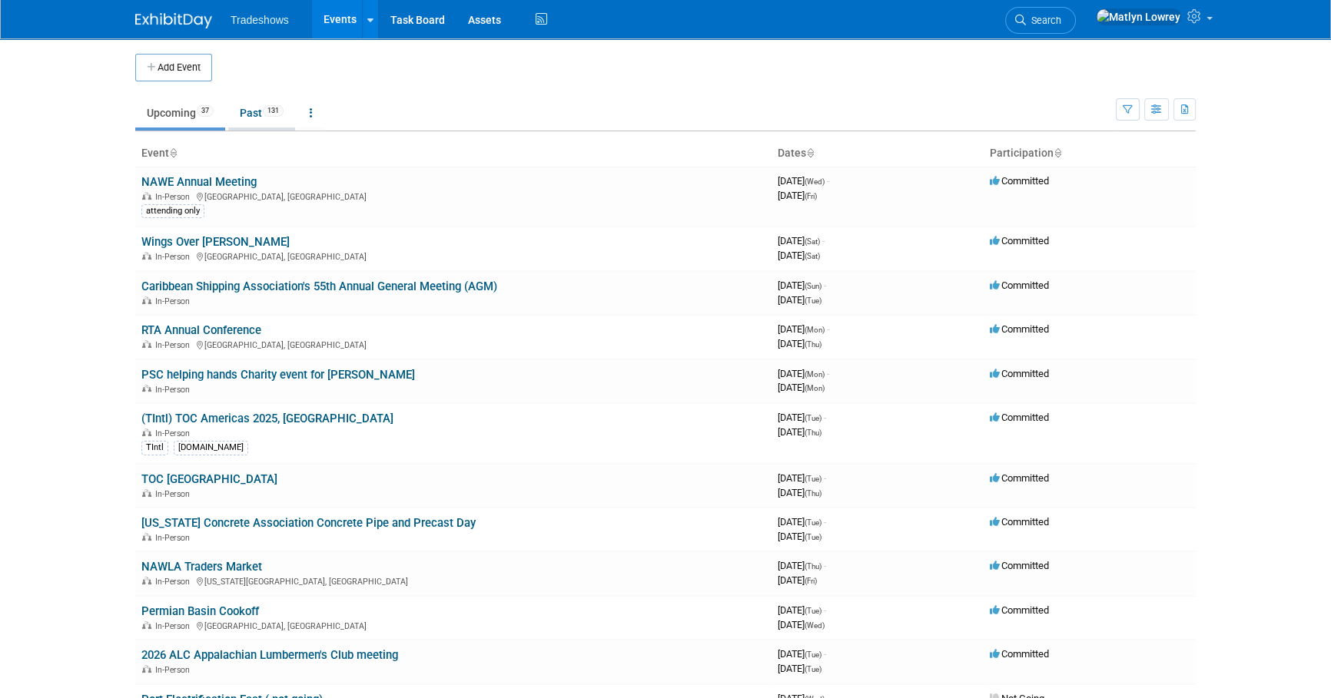
click at [261, 125] on link "Past 131" at bounding box center [261, 112] width 67 height 29
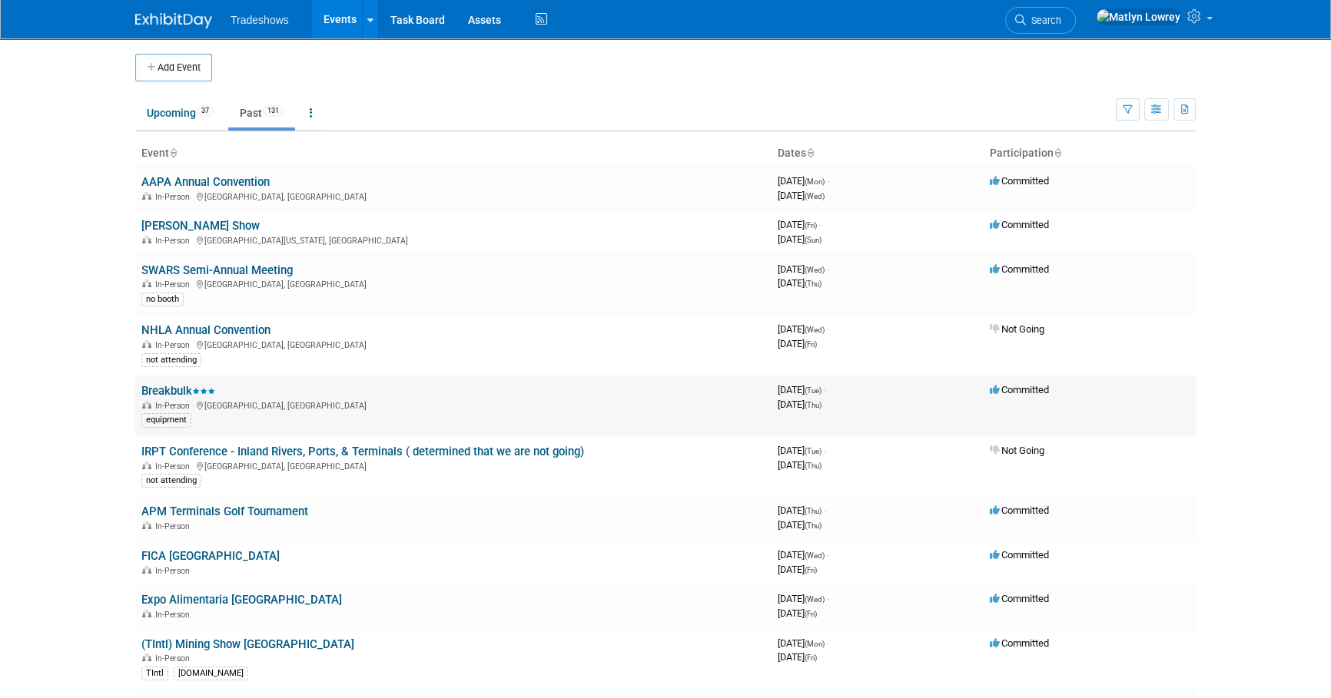
click at [160, 389] on link "Breakbulk" at bounding box center [178, 391] width 74 height 14
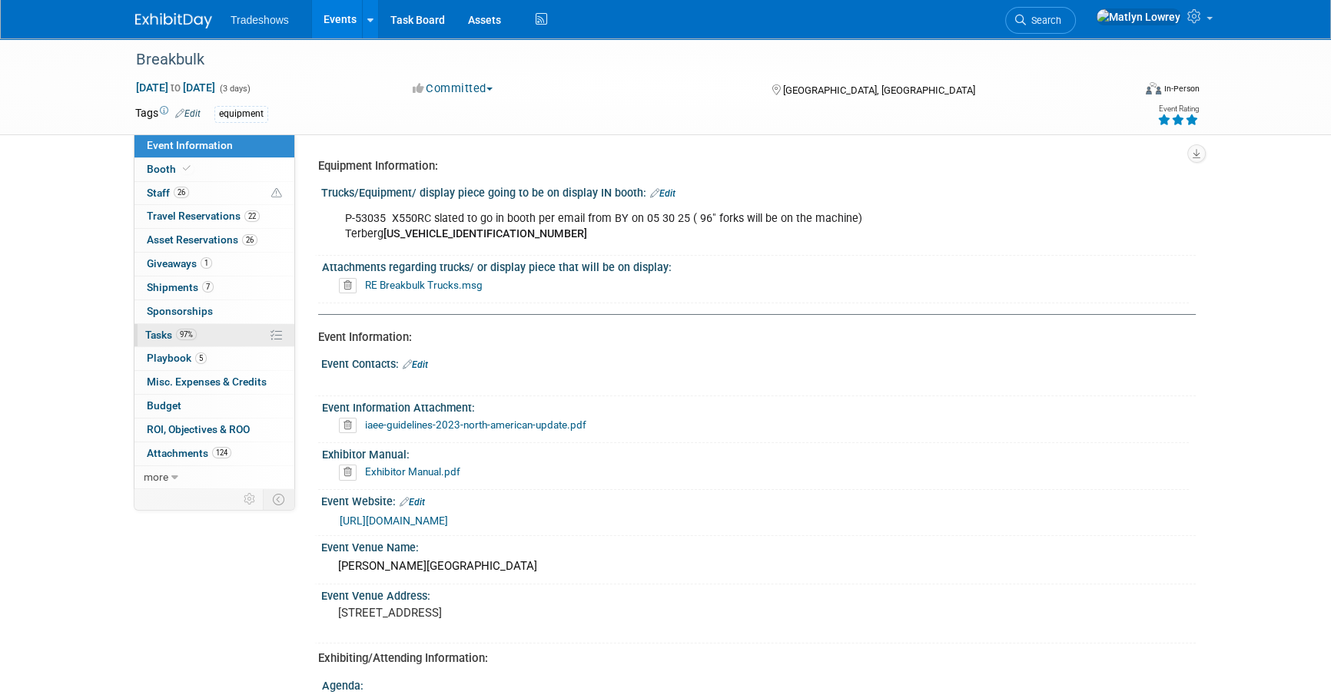
click at [187, 335] on span "97%" at bounding box center [186, 335] width 21 height 12
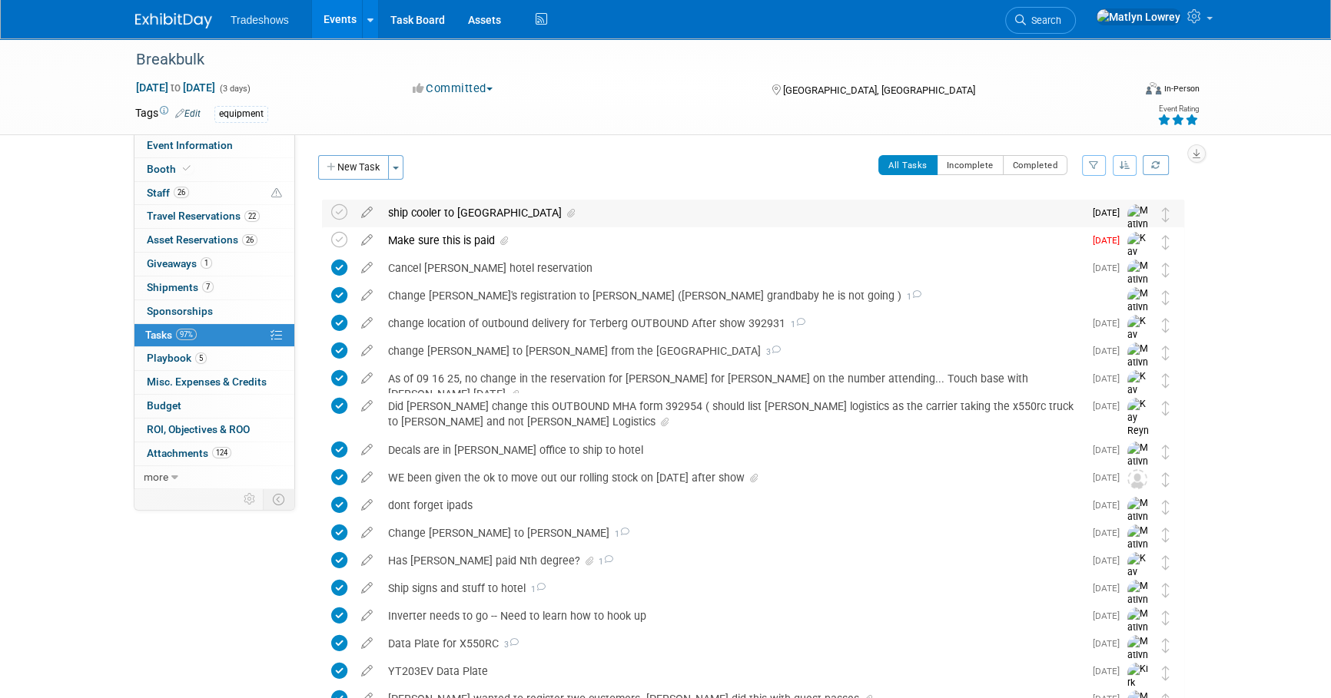
click at [438, 217] on div "ship cooler to [GEOGRAPHIC_DATA]" at bounding box center [731, 213] width 703 height 26
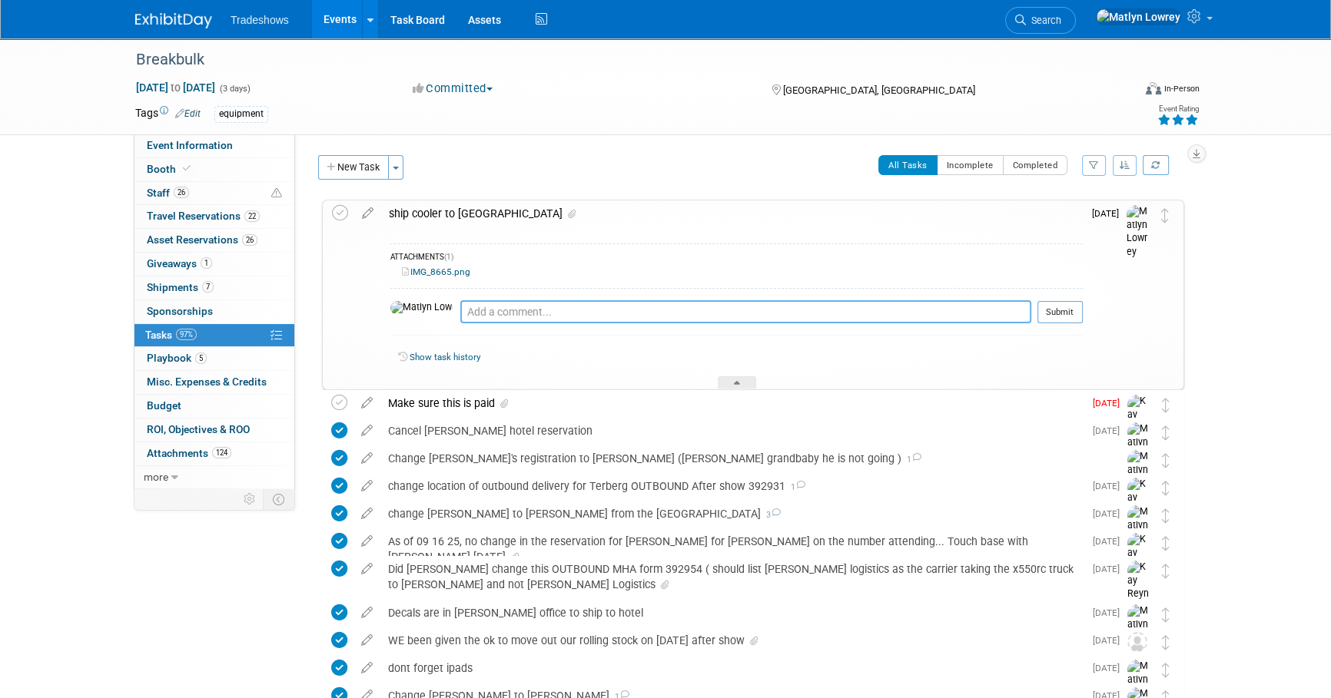
click at [460, 314] on textarea at bounding box center [745, 311] width 571 height 23
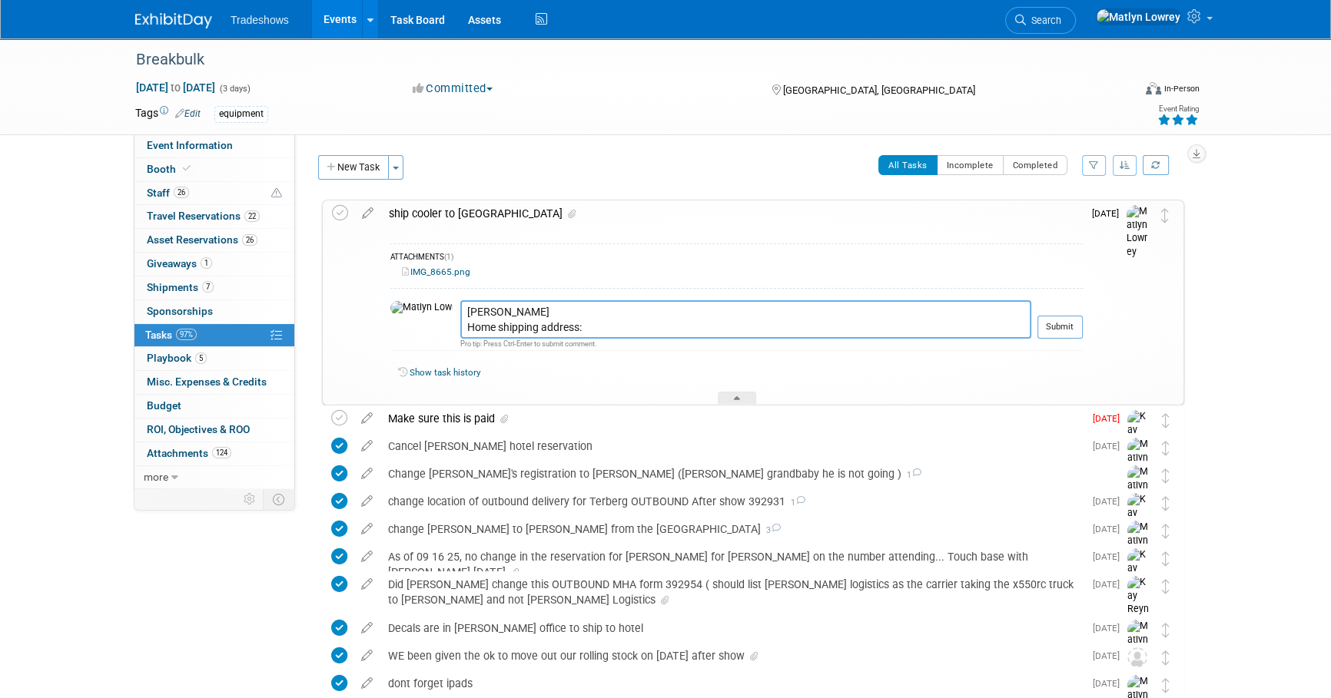
click at [556, 328] on textarea "[PERSON_NAME] Home shipping address:" at bounding box center [745, 319] width 571 height 38
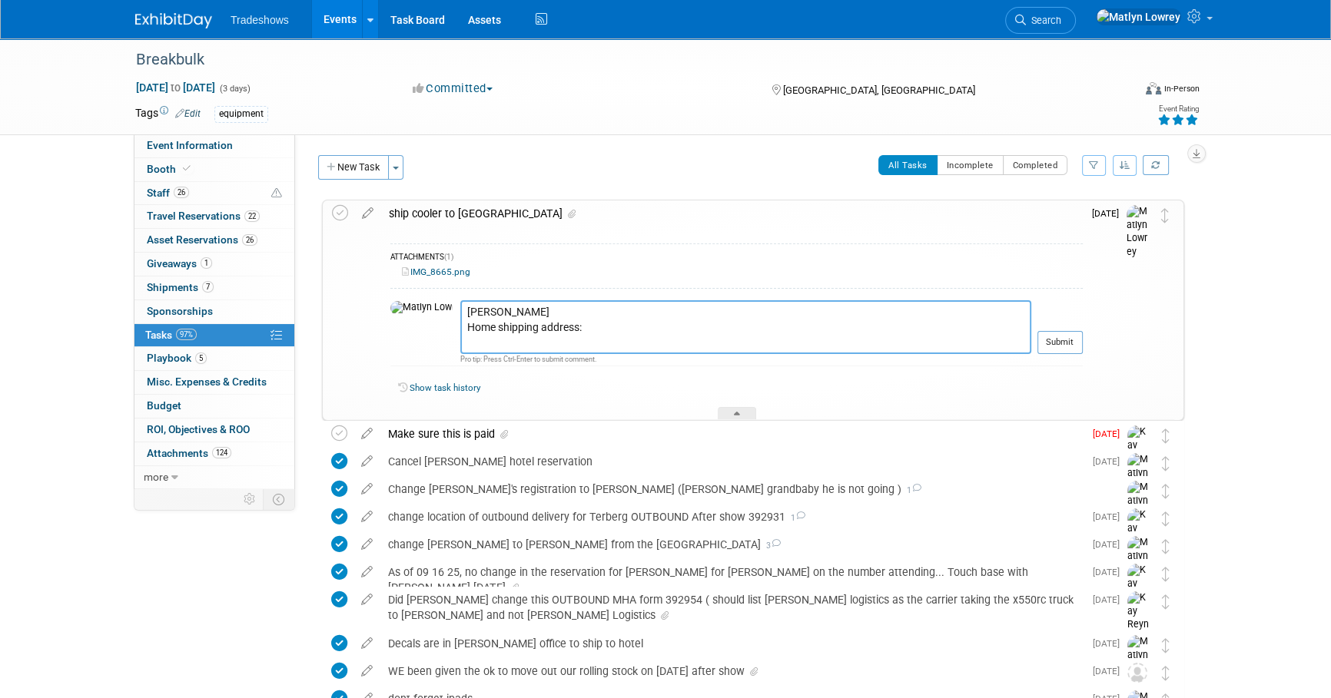
paste textarea "[GEOGRAPHIC_DATA][PERSON_NAME]"
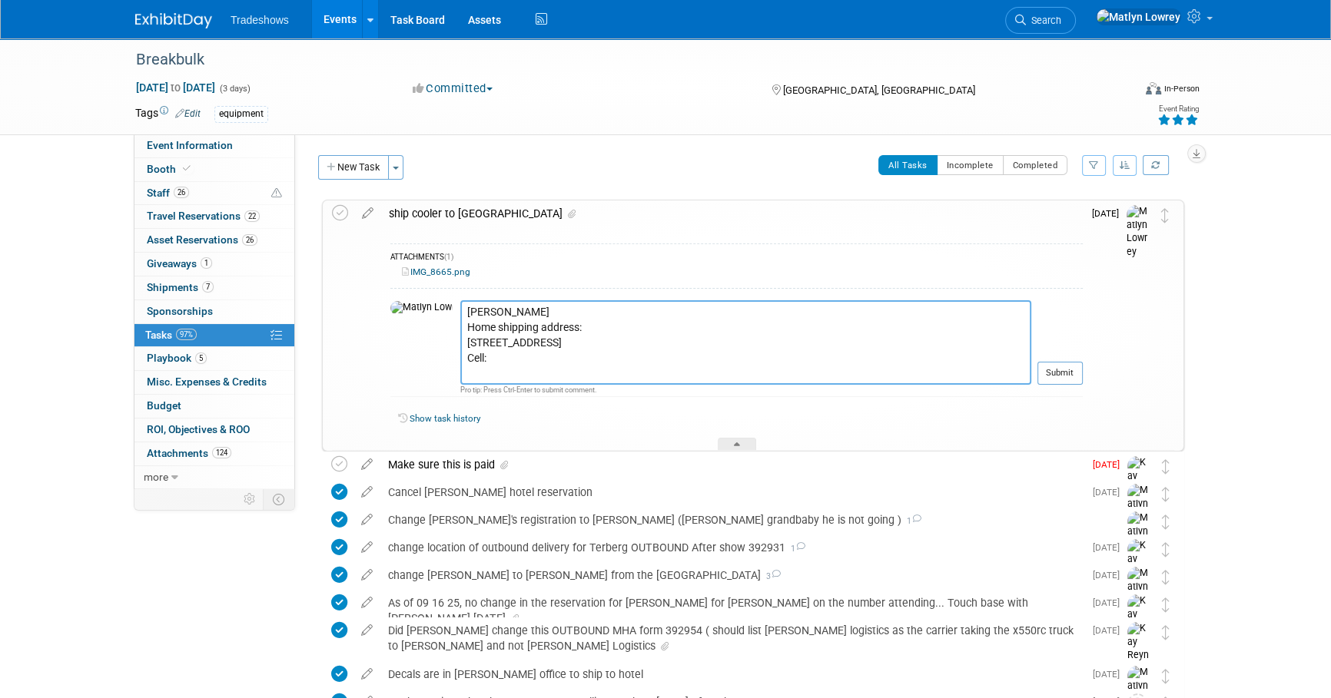
click at [460, 369] on textarea "[PERSON_NAME] Home shipping address: [STREET_ADDRESS] Cell:" at bounding box center [745, 342] width 571 height 85
paste textarea "[PHONE_NUMBER]"
type textarea "[PERSON_NAME] Home shipping address: [STREET_ADDRESS][PERSON_NAME] Cell: [PHONE…"
click at [1069, 368] on button "Submit" at bounding box center [1059, 373] width 45 height 23
